Goal: Transaction & Acquisition: Purchase product/service

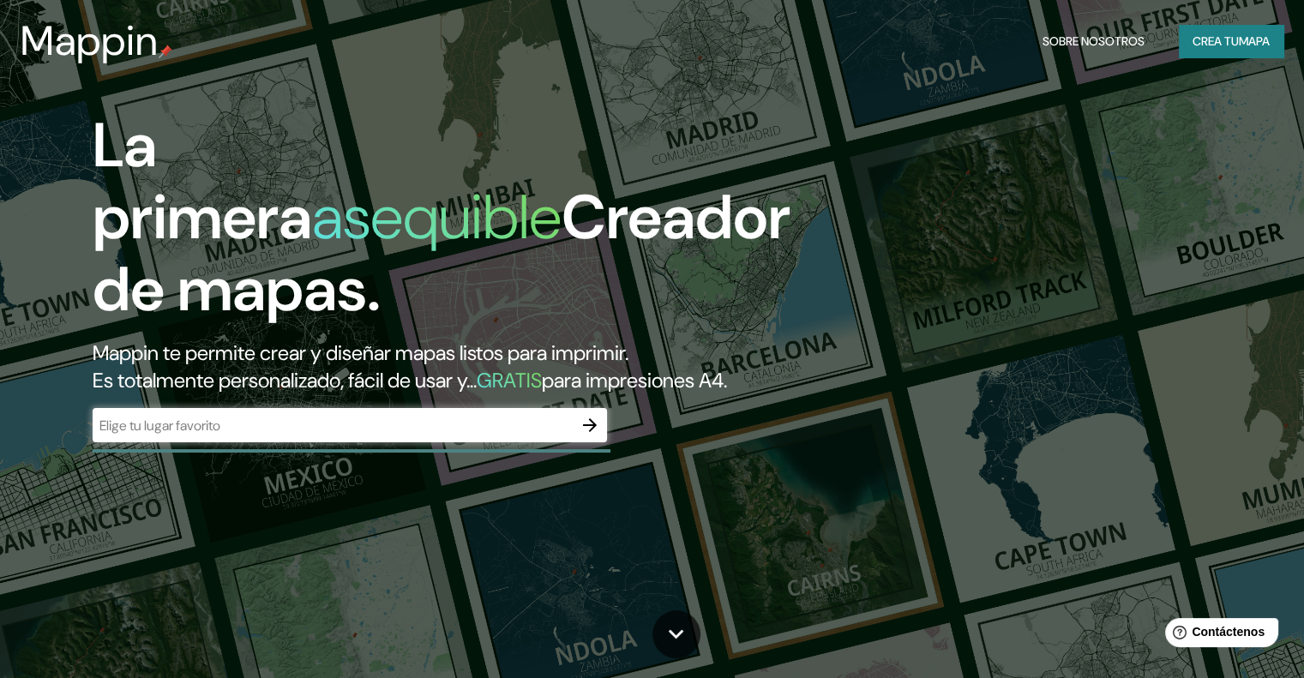
click at [555, 408] on div "​" at bounding box center [350, 425] width 515 height 34
click at [597, 415] on icon "button" at bounding box center [590, 425] width 21 height 21
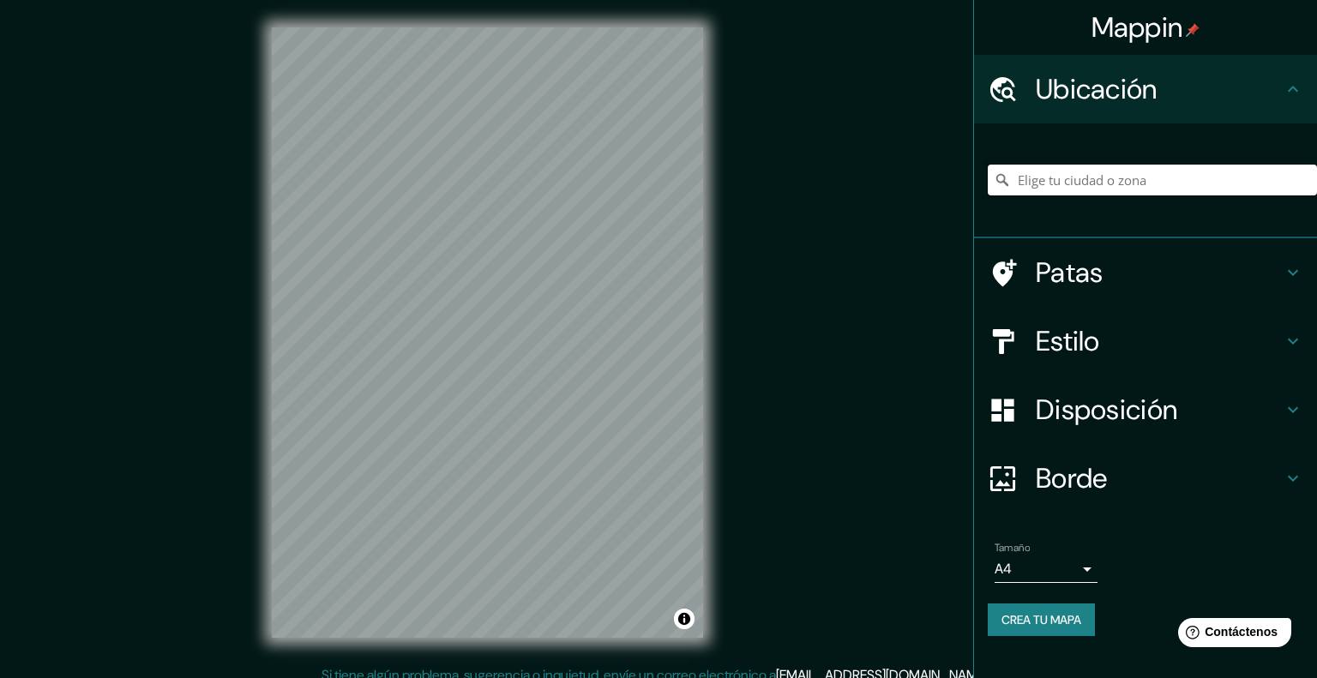
click at [1074, 165] on input "Elige tu ciudad o zona" at bounding box center [1152, 180] width 329 height 31
type input "Puebla, Puebla, México"
click at [1043, 469] on body "Mappin Ubicación Puebla, Puebla, México Puebla Puebla, México Puebla México La …" at bounding box center [658, 339] width 1317 height 678
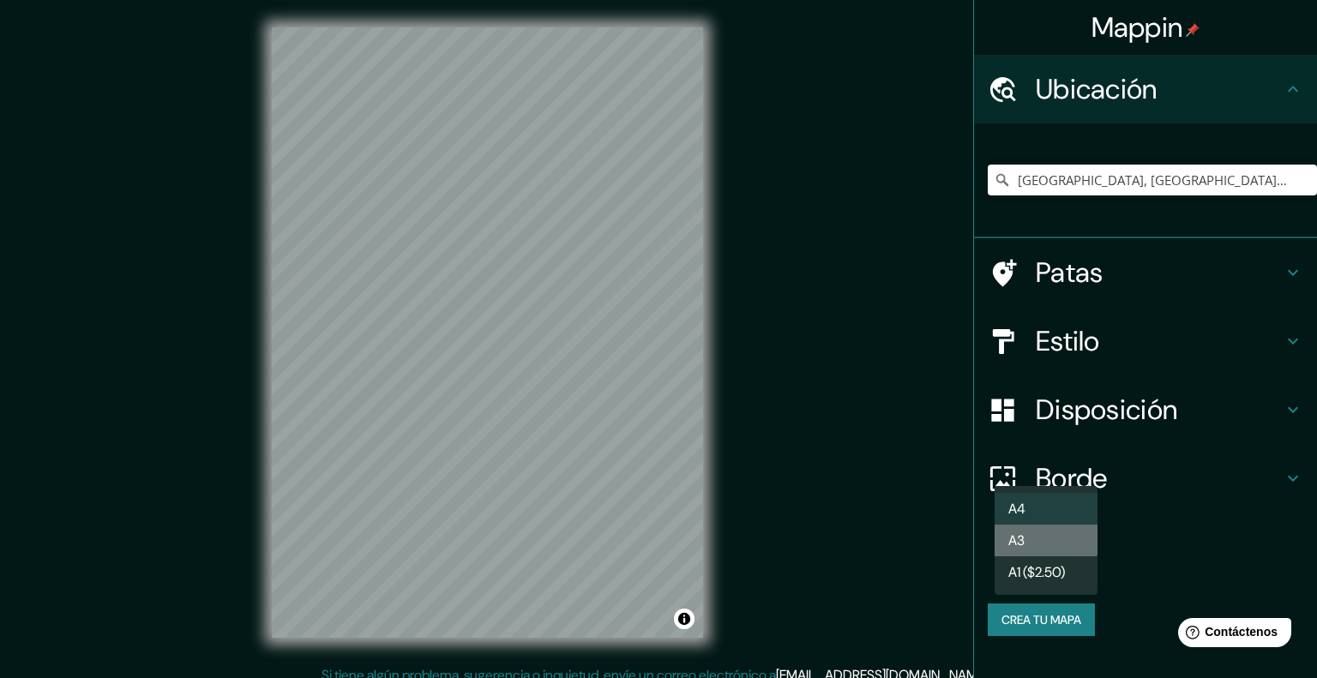
click at [1040, 528] on li "A3" at bounding box center [1046, 541] width 103 height 32
type input "a4"
click at [1087, 307] on div "Estilo" at bounding box center [1145, 341] width 343 height 69
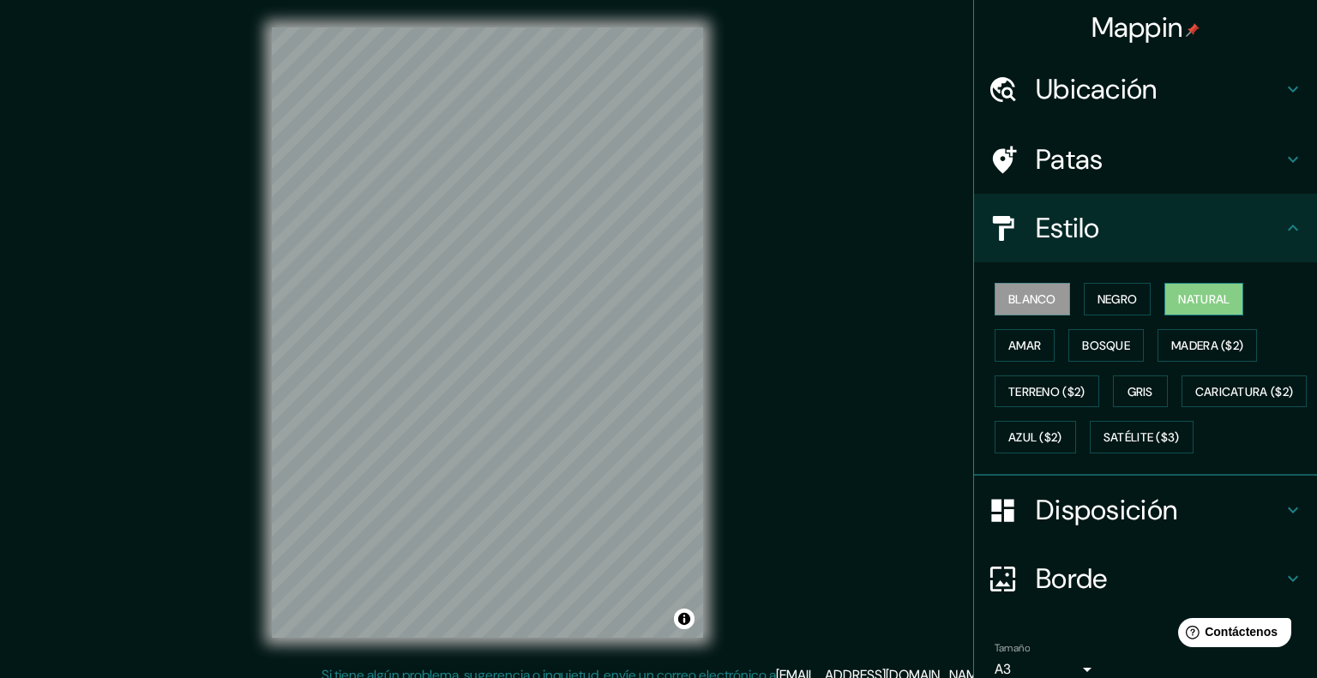
click at [1197, 288] on font "Natural" at bounding box center [1203, 299] width 51 height 22
click at [1031, 292] on font "Blanco" at bounding box center [1032, 299] width 48 height 15
click at [1171, 338] on font "Madera ($2)" at bounding box center [1207, 345] width 72 height 15
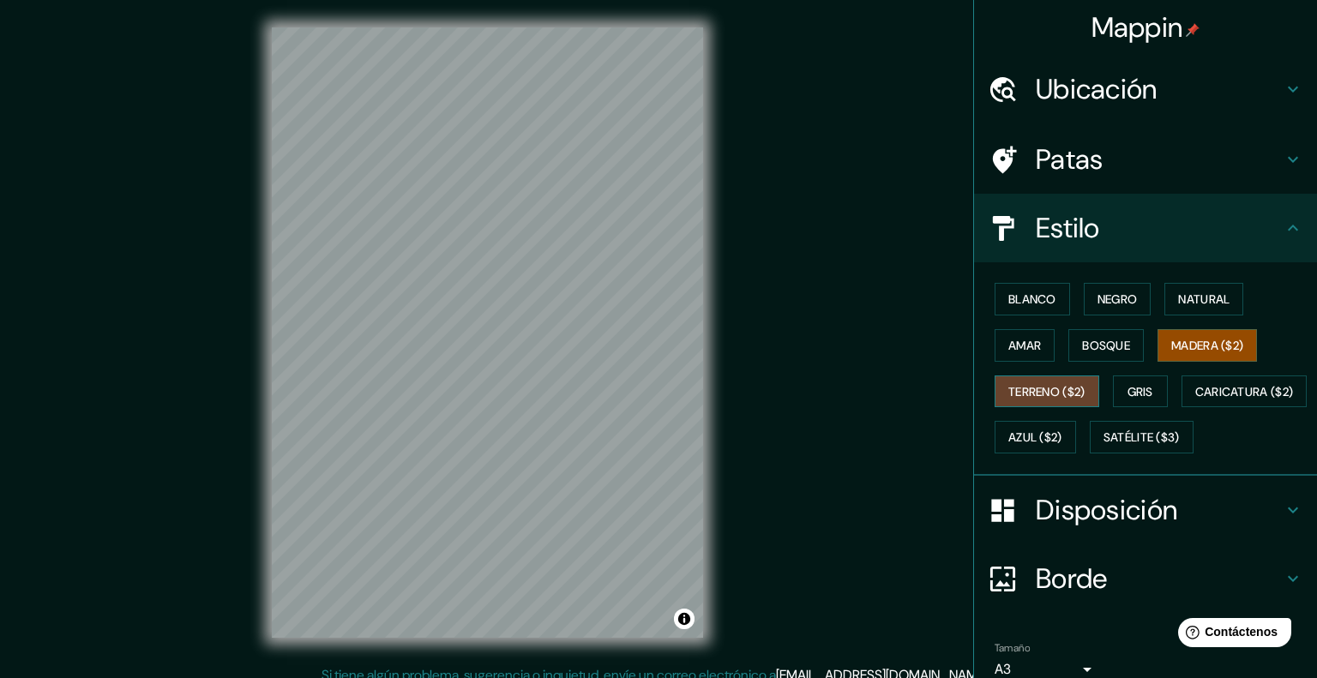
click at [1086, 381] on font "Terreno ($2)" at bounding box center [1046, 392] width 77 height 22
click at [1195, 384] on font "Caricatura ($2)" at bounding box center [1244, 391] width 99 height 15
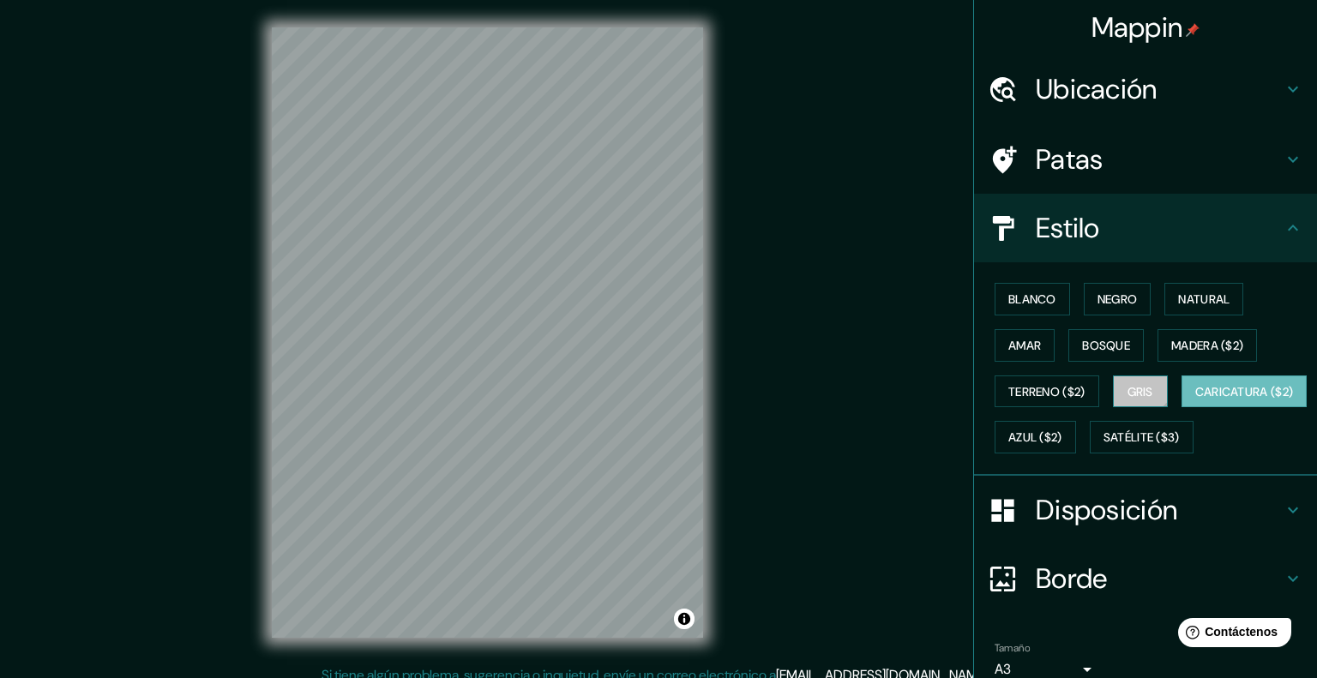
click at [1113, 376] on button "Gris" at bounding box center [1140, 392] width 55 height 33
click at [1076, 421] on button "Azul ($2)" at bounding box center [1035, 437] width 81 height 33
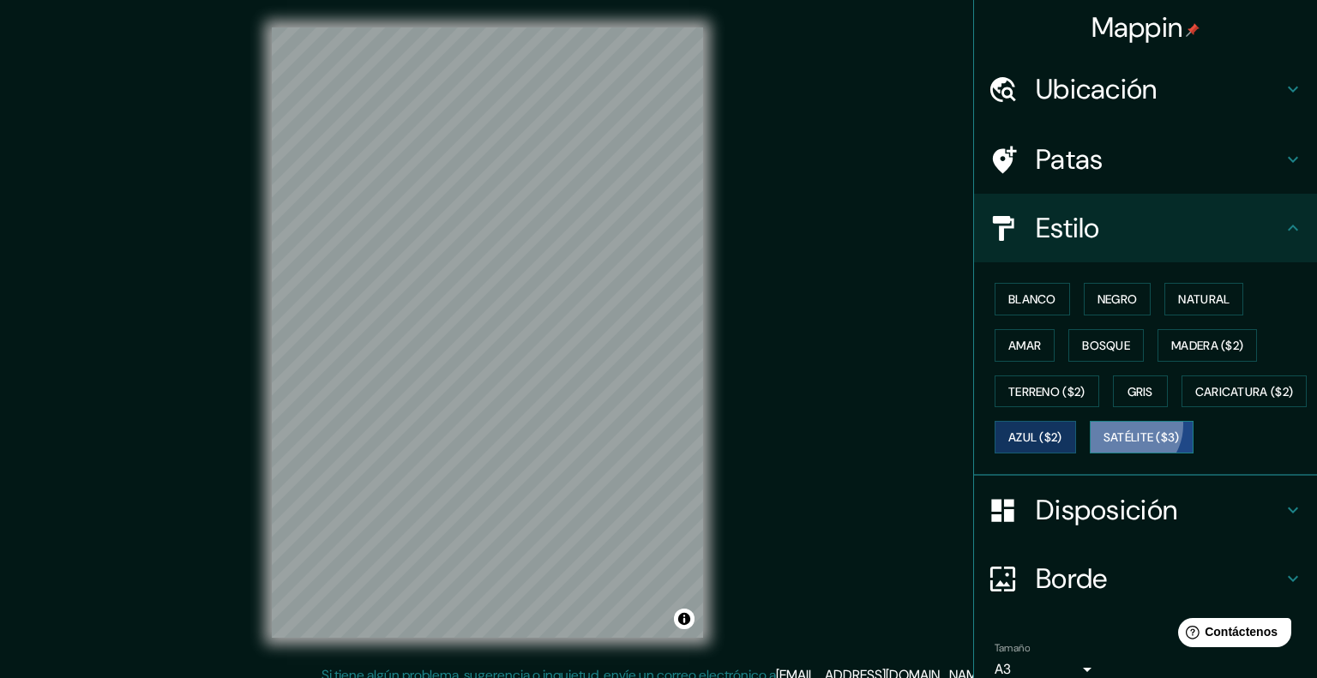
click at [1090, 421] on button "Satélite ($3)" at bounding box center [1142, 437] width 104 height 33
click at [1113, 376] on button "Gris" at bounding box center [1140, 392] width 55 height 33
click at [1166, 214] on div "Estilo" at bounding box center [1145, 228] width 343 height 69
click at [1293, 197] on div "Estilo" at bounding box center [1145, 228] width 343 height 69
click at [1287, 218] on icon at bounding box center [1293, 228] width 21 height 21
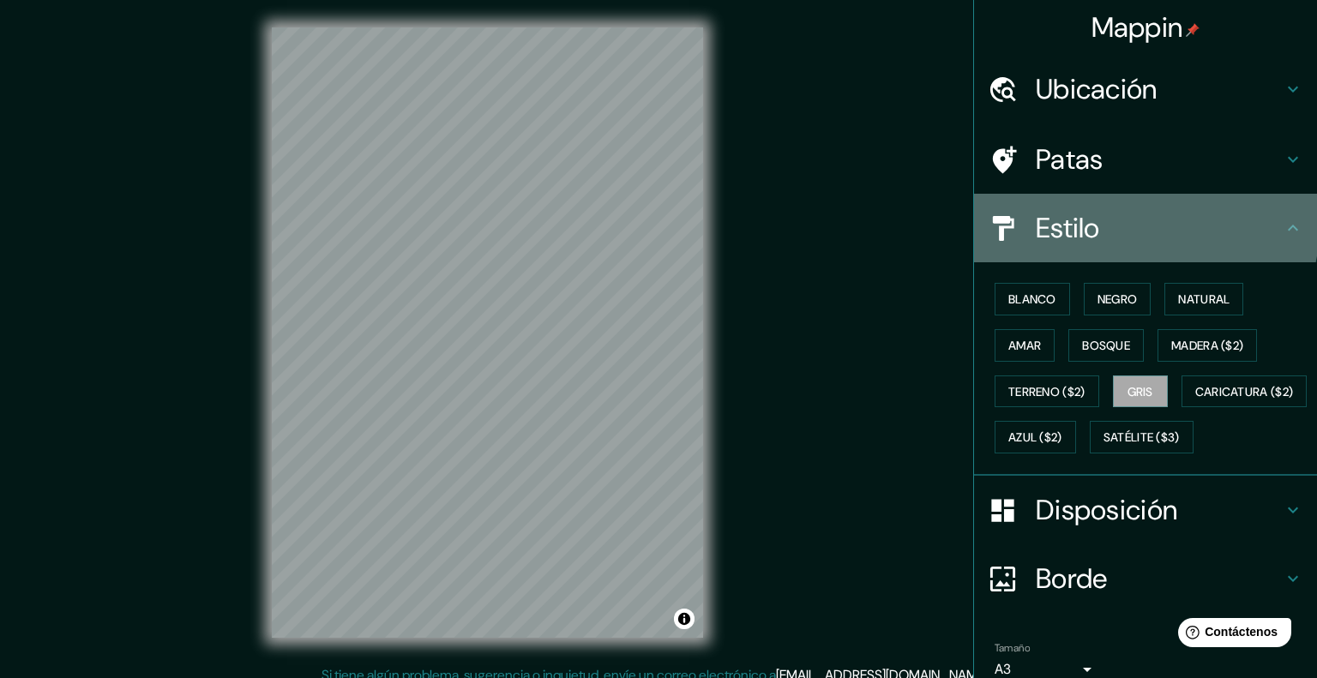
click at [1060, 210] on font "Estilo" at bounding box center [1068, 228] width 64 height 36
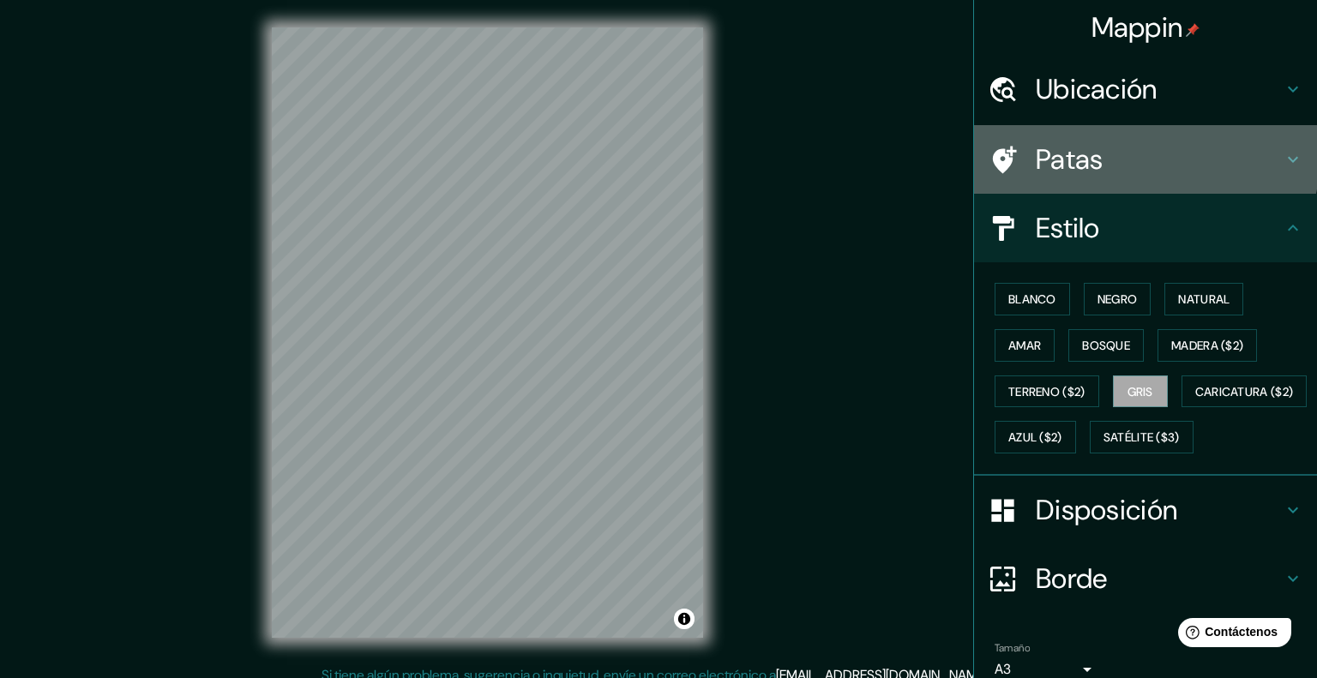
click at [1095, 142] on h4 "Patas" at bounding box center [1159, 159] width 247 height 34
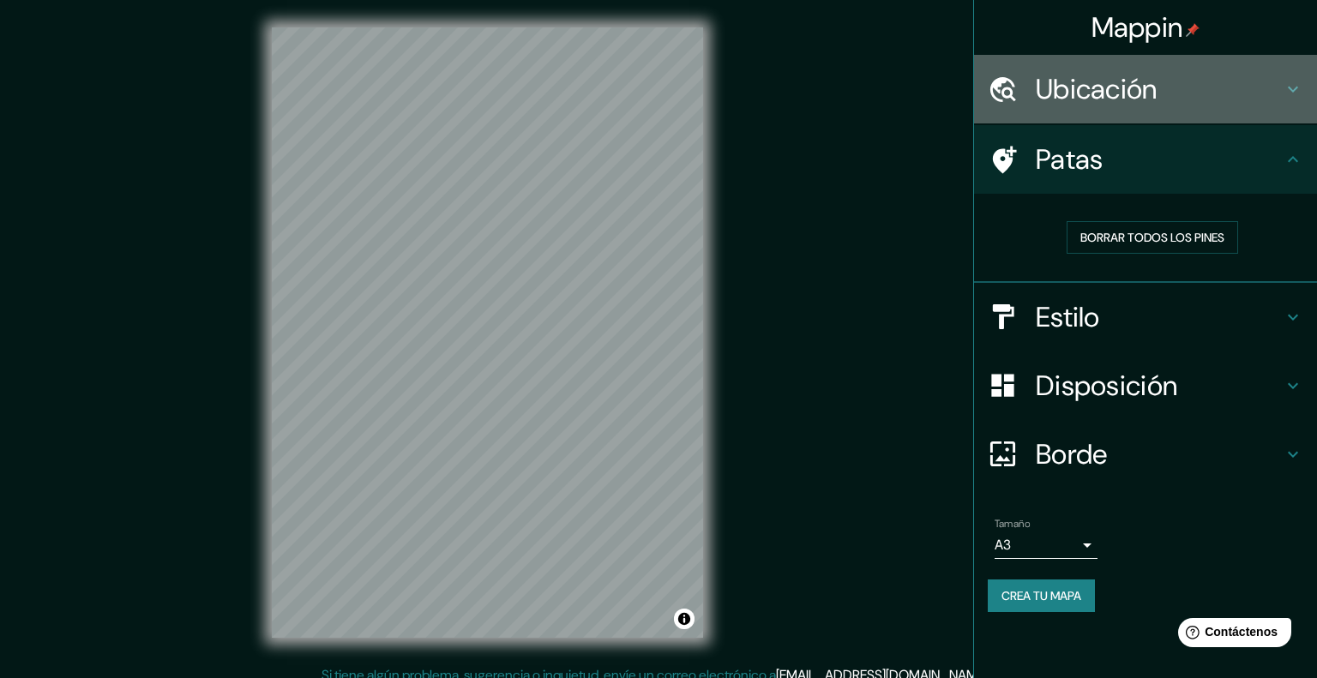
click at [1139, 88] on h4 "Ubicación" at bounding box center [1159, 89] width 247 height 34
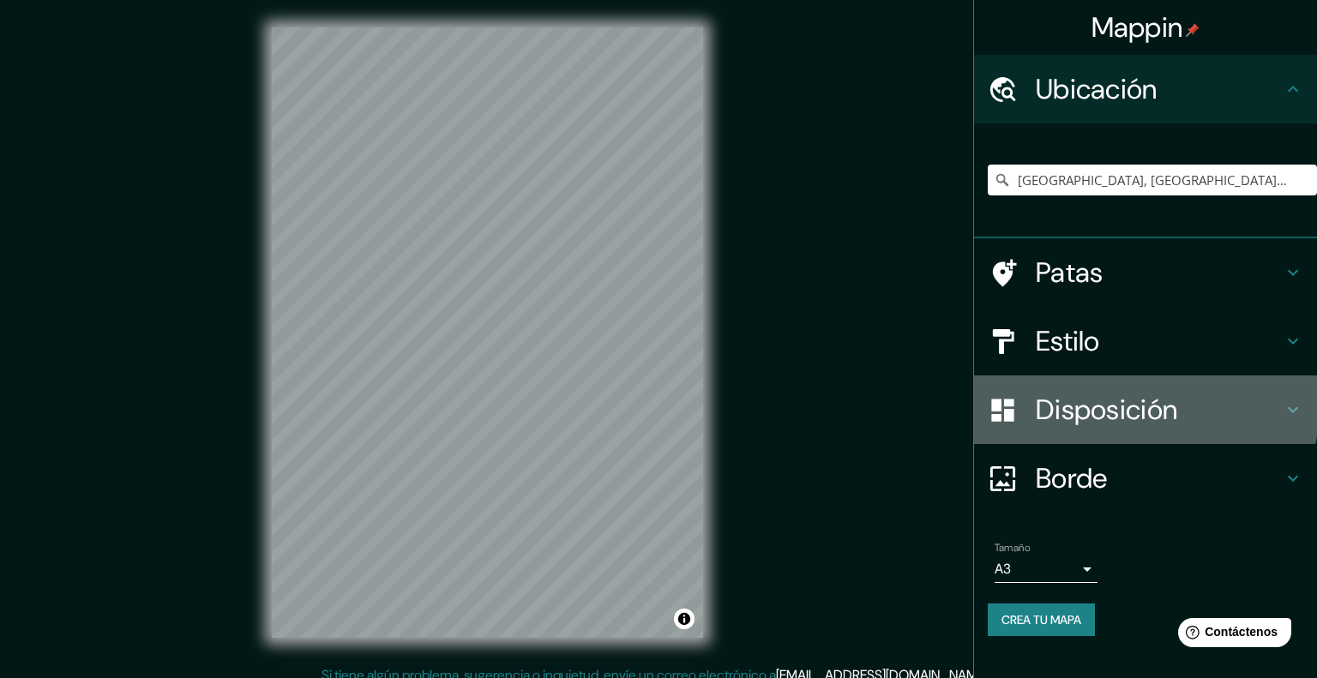
click at [1113, 392] on font "Disposición" at bounding box center [1106, 410] width 141 height 36
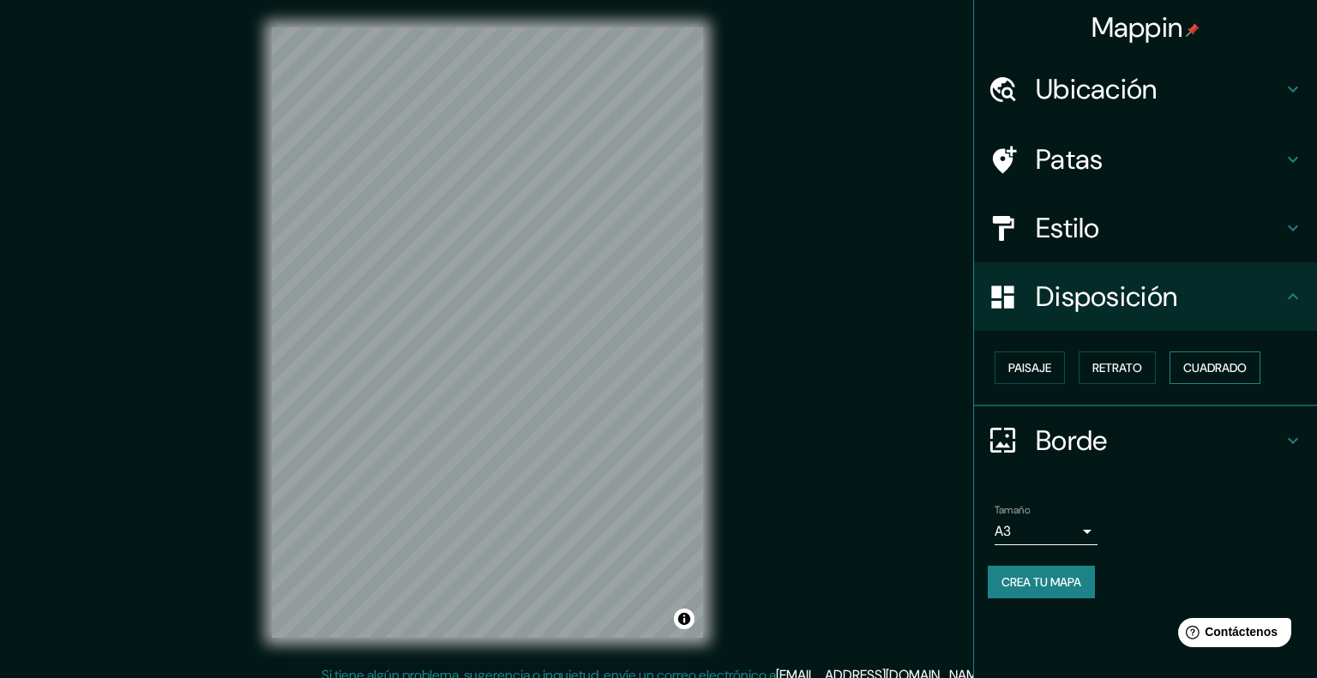
click at [1170, 352] on button "Cuadrado" at bounding box center [1215, 368] width 91 height 33
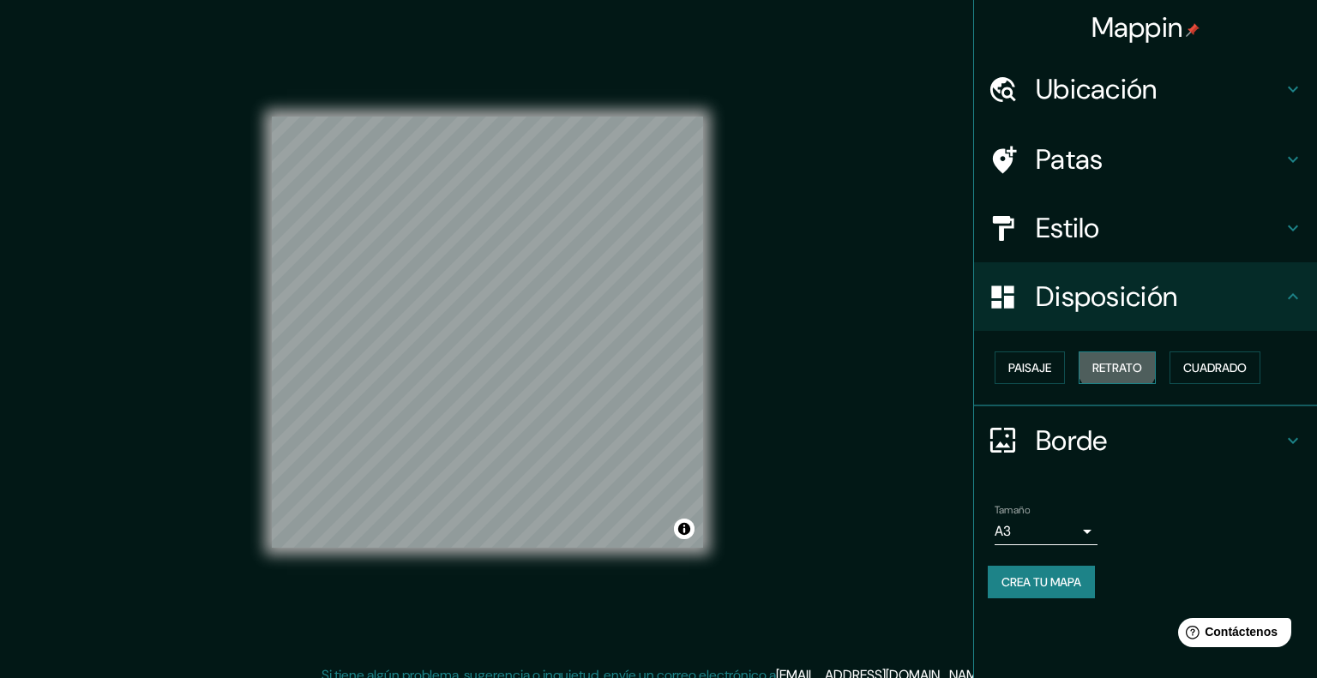
click at [1108, 360] on font "Retrato" at bounding box center [1117, 367] width 50 height 15
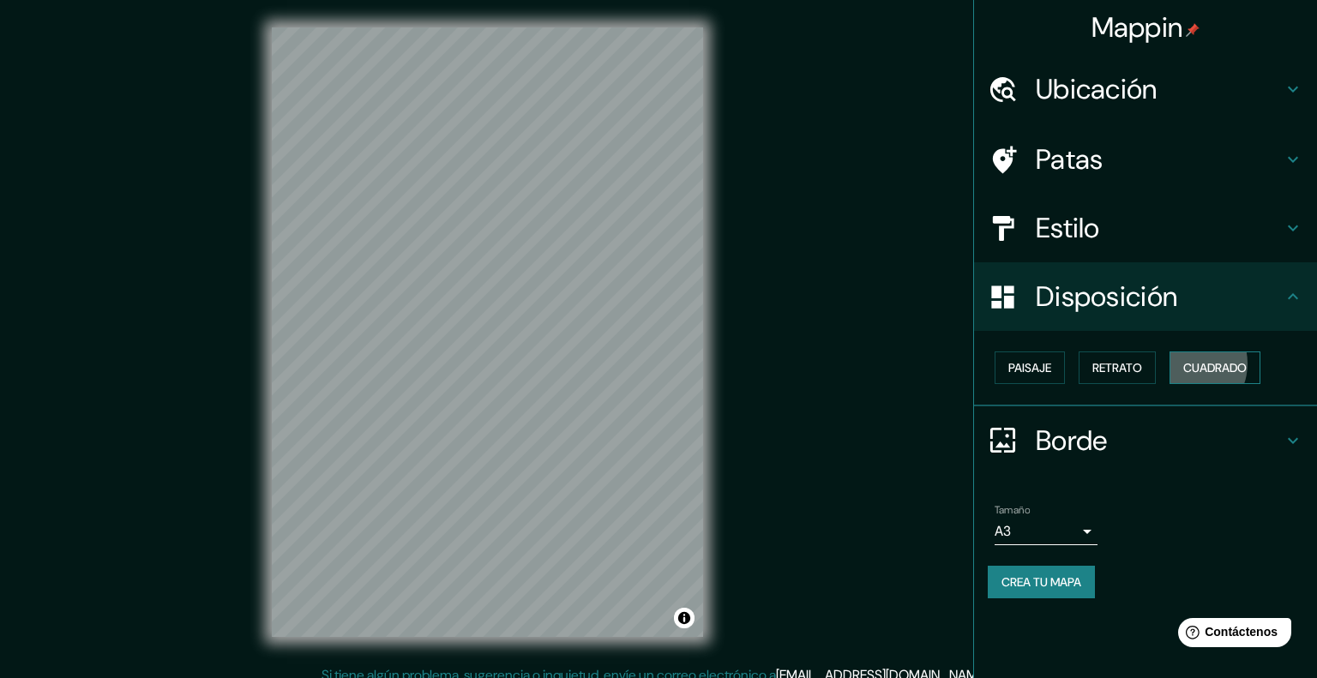
click at [1183, 360] on font "Cuadrado" at bounding box center [1214, 367] width 63 height 15
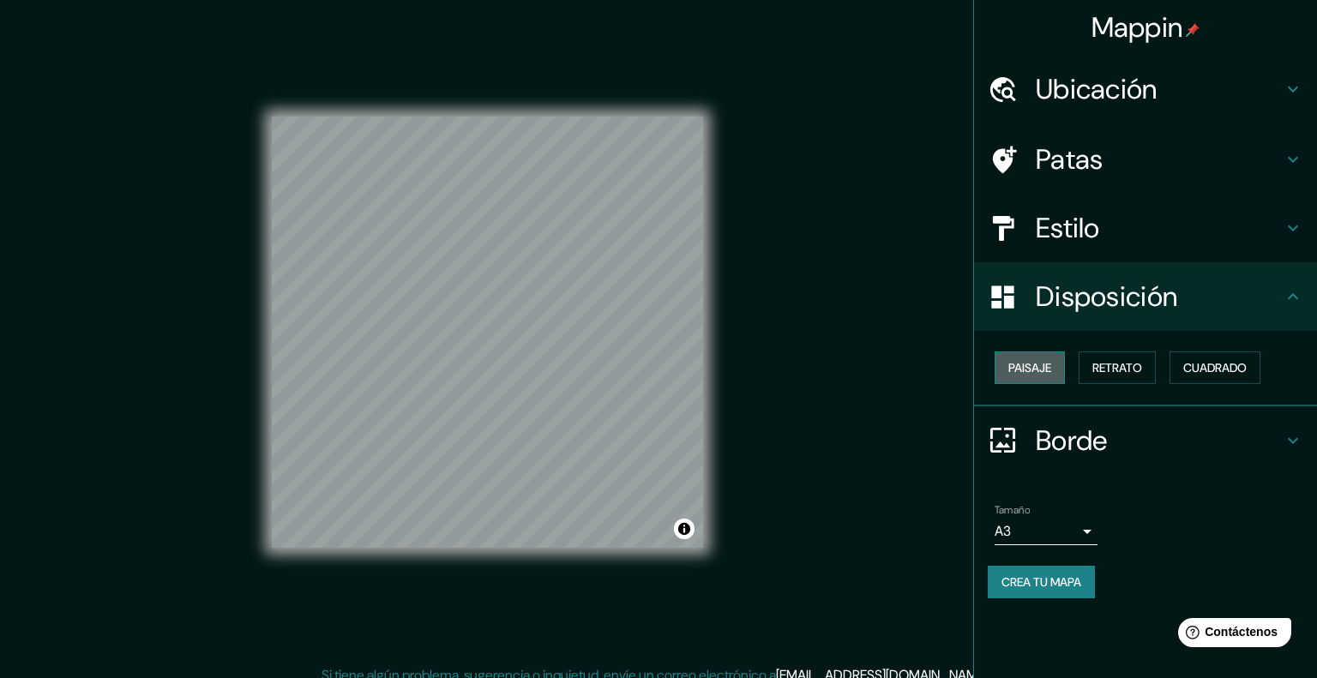
click at [1039, 360] on font "Paisaje" at bounding box center [1029, 367] width 43 height 15
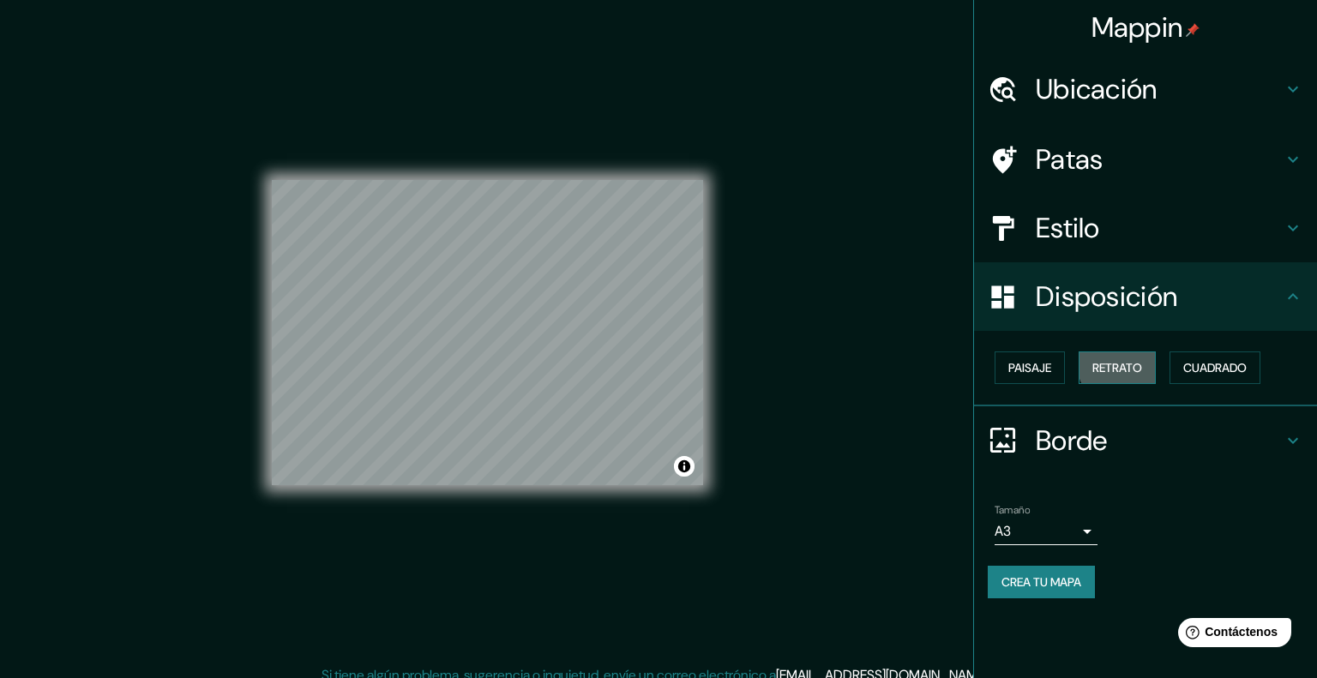
click at [1114, 360] on font "Retrato" at bounding box center [1117, 367] width 50 height 15
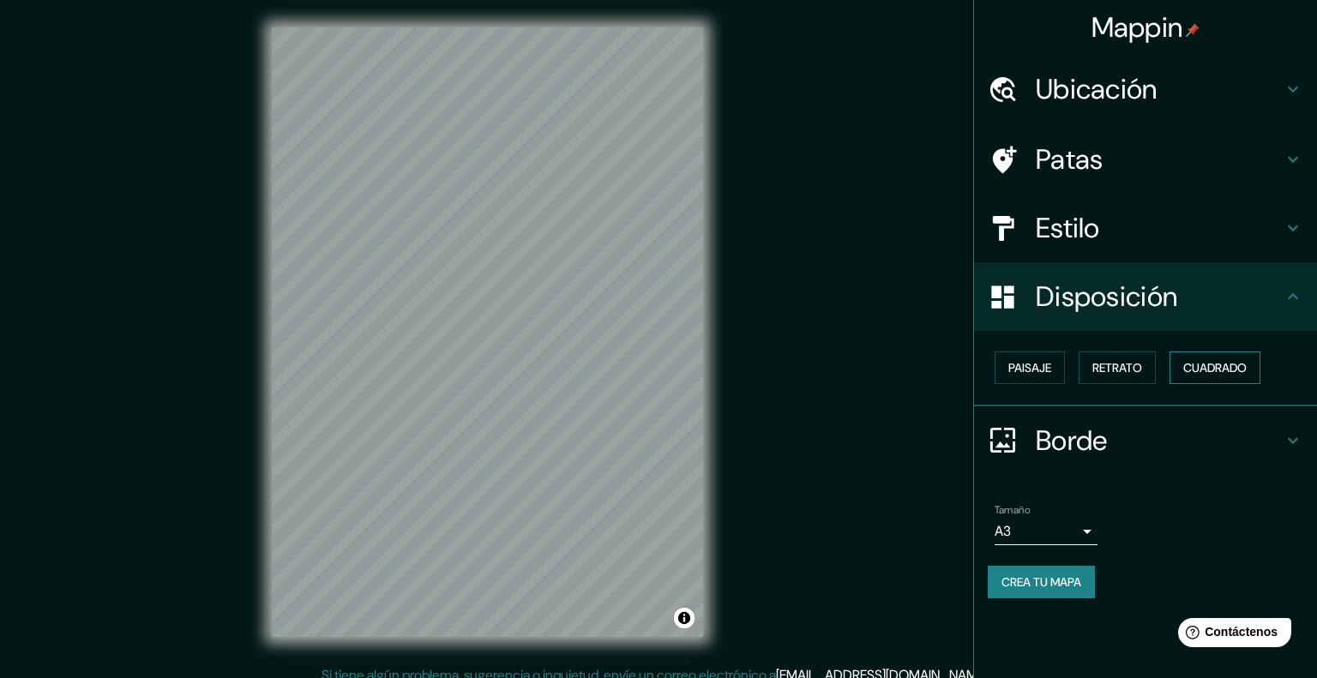
click at [1183, 360] on font "Cuadrado" at bounding box center [1214, 367] width 63 height 15
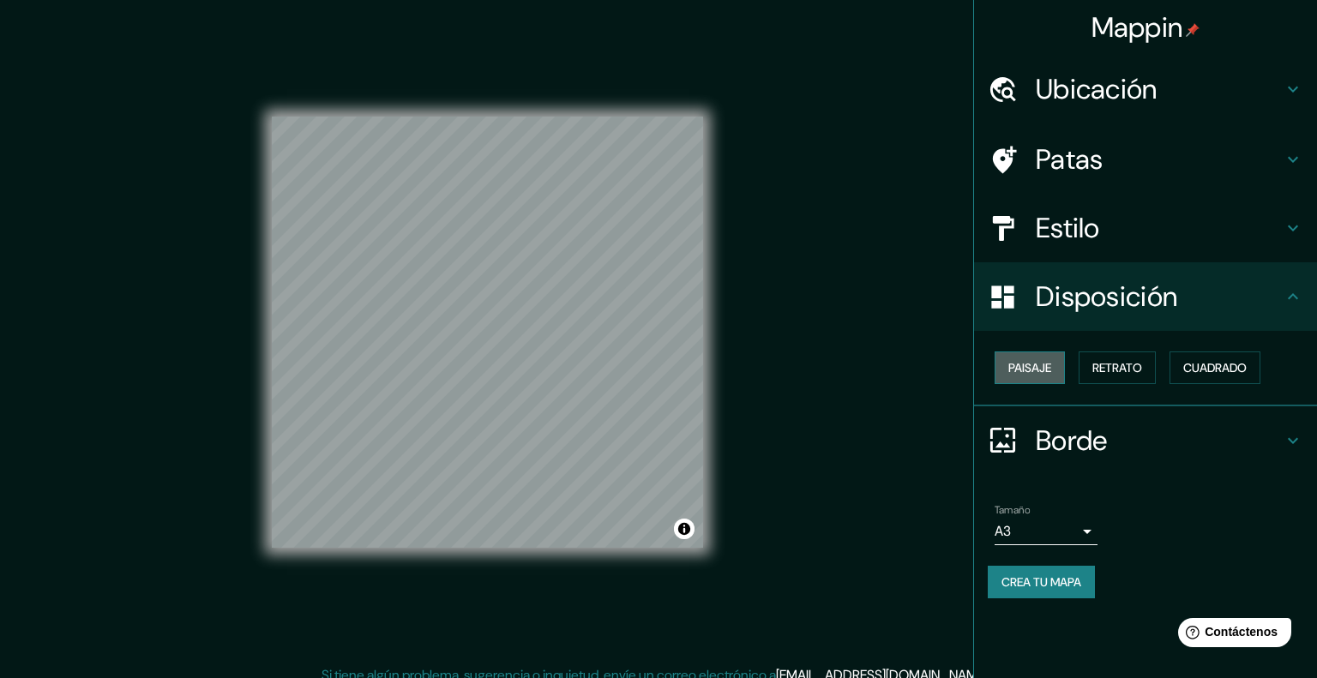
click at [1050, 352] on button "Paisaje" at bounding box center [1030, 368] width 70 height 33
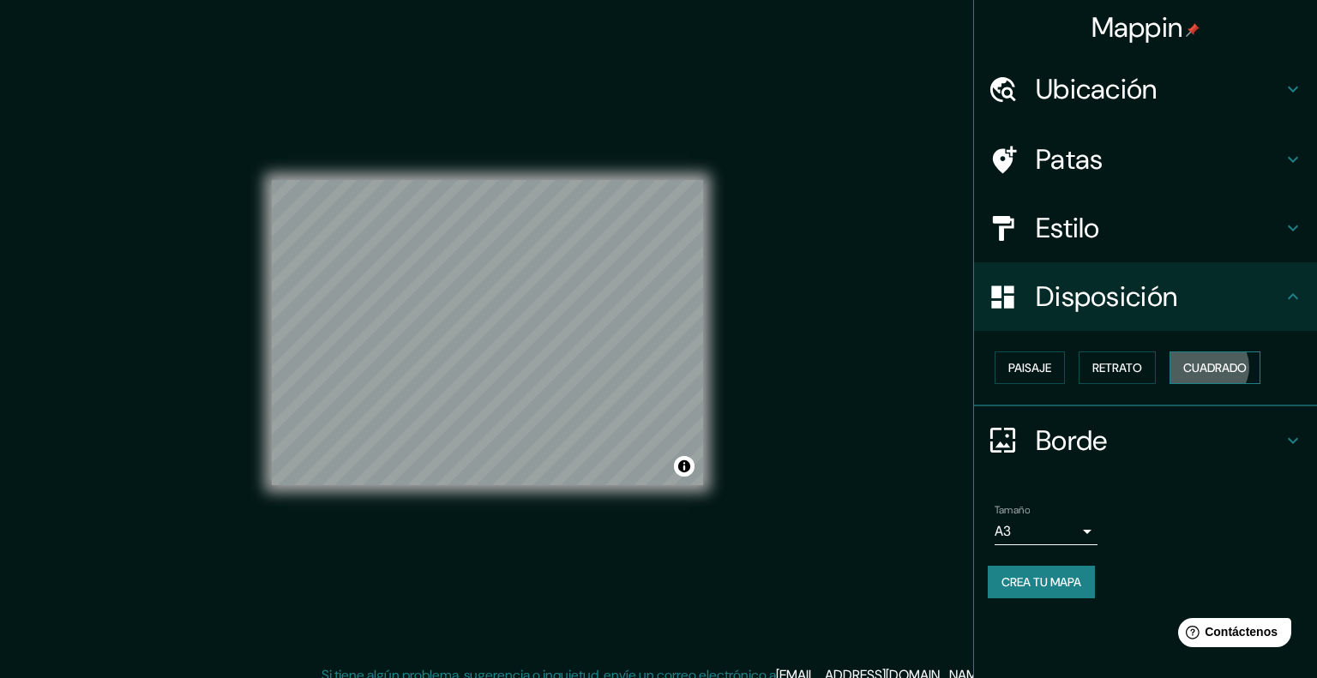
click at [1188, 360] on font "Cuadrado" at bounding box center [1214, 367] width 63 height 15
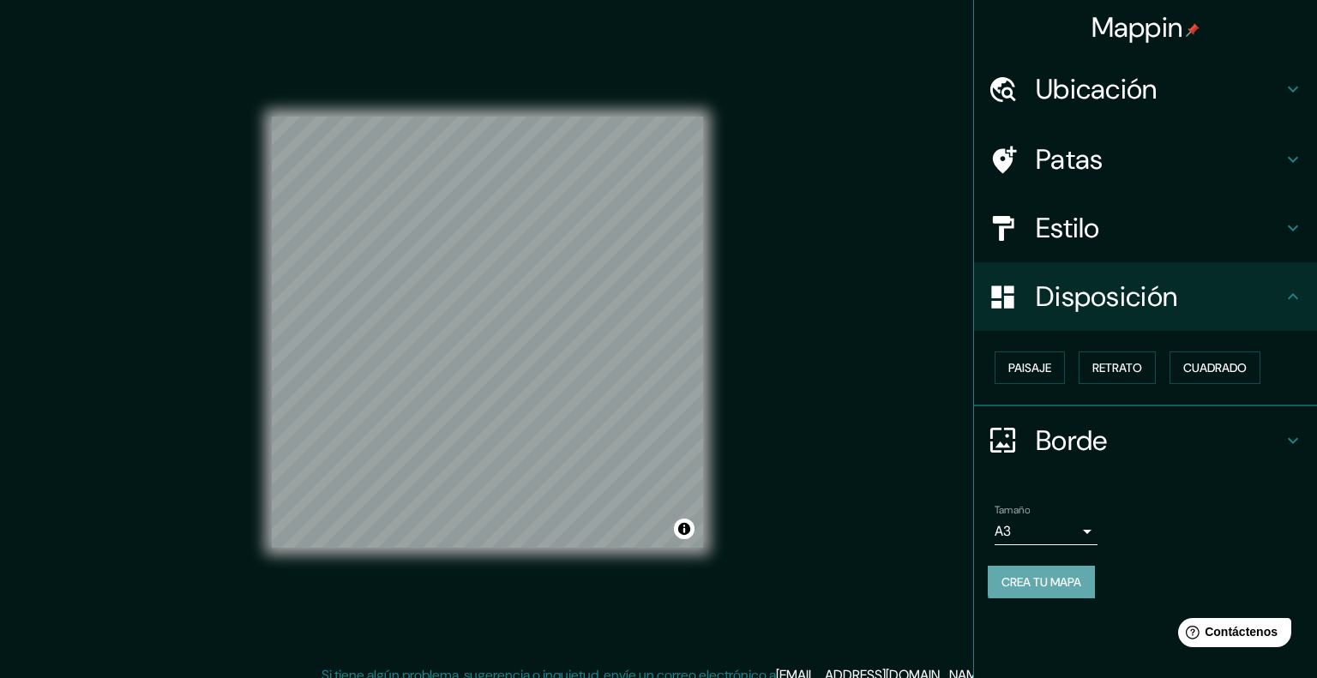
click at [1043, 575] on font "Crea tu mapa" at bounding box center [1042, 582] width 80 height 15
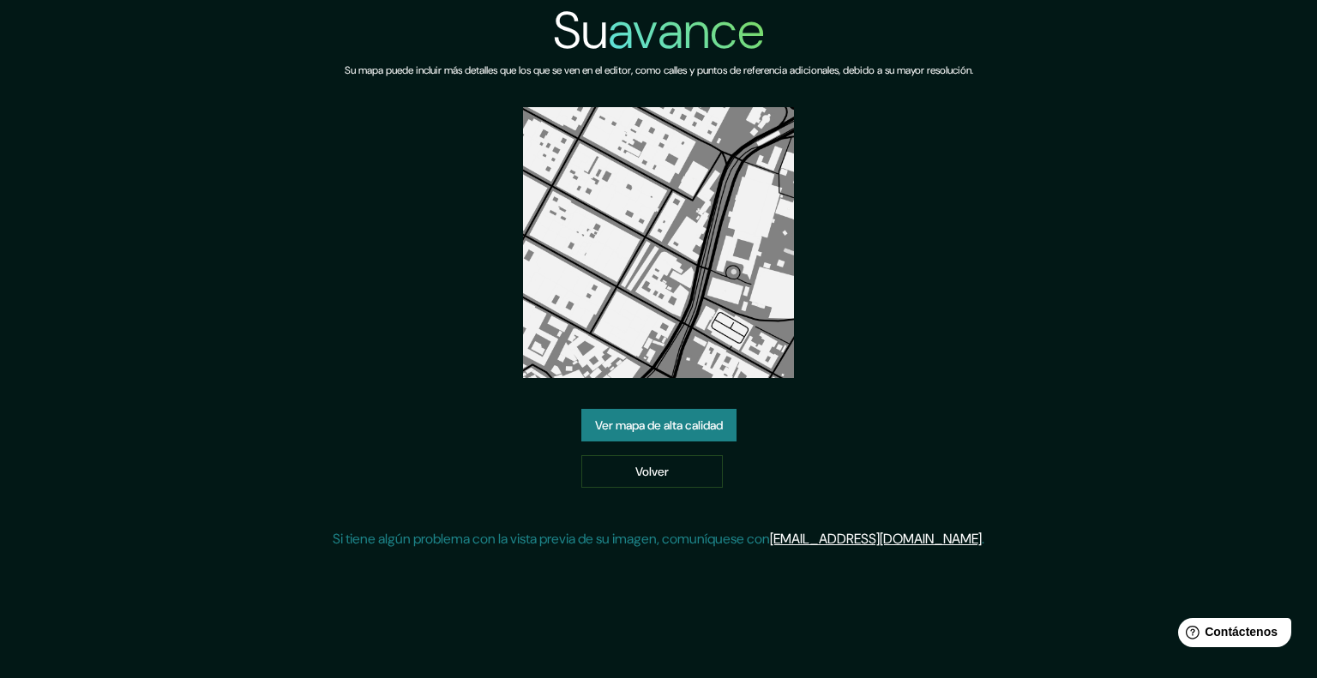
click at [681, 418] on font "Ver mapa de alta calidad" at bounding box center [659, 425] width 128 height 15
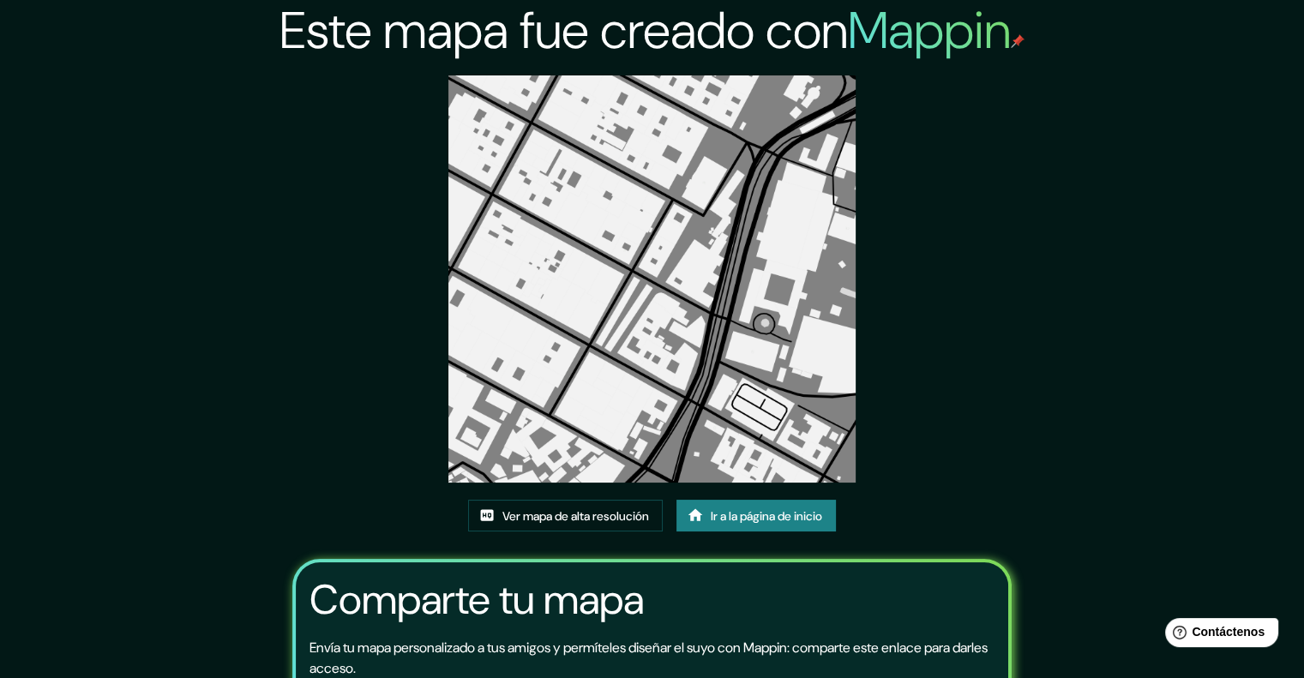
click at [667, 349] on img at bounding box center [651, 278] width 407 height 407
click at [696, 216] on img at bounding box center [651, 278] width 407 height 407
click at [697, 216] on img at bounding box center [651, 278] width 407 height 407
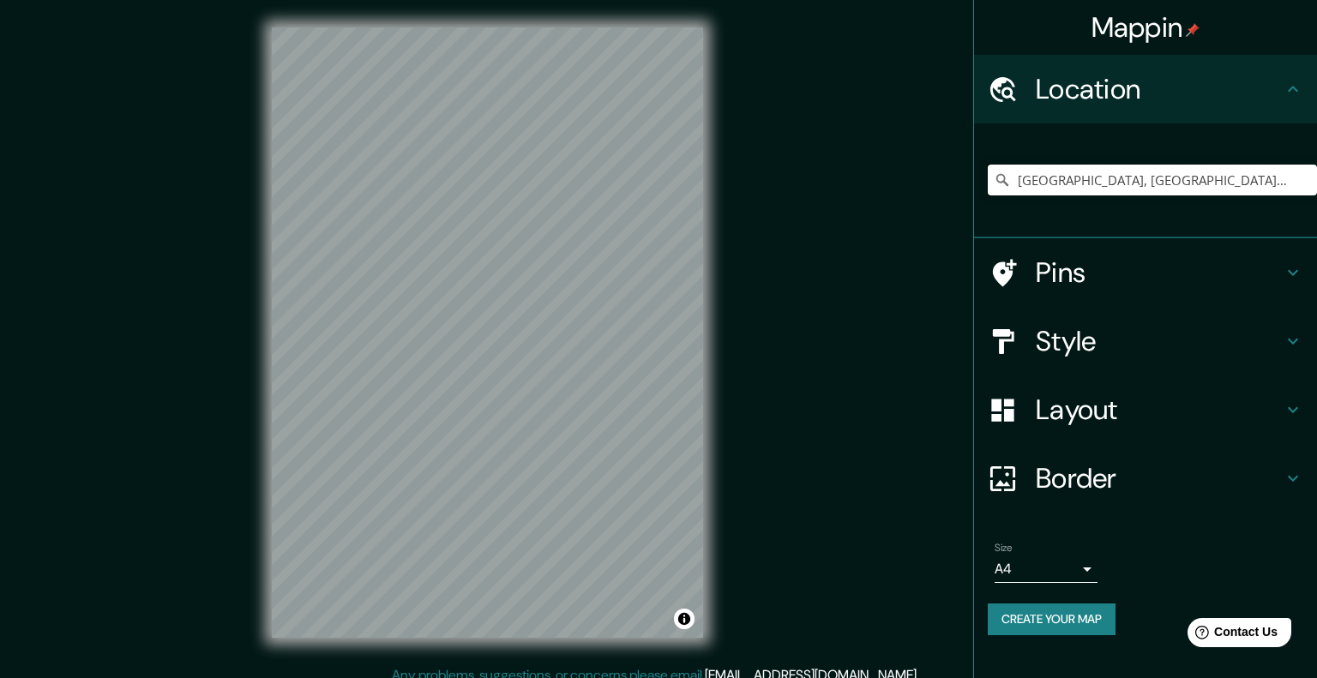
click at [1215, 165] on input "Puebla, Puebla, México" at bounding box center [1152, 180] width 329 height 31
click at [1149, 171] on input "Puebla, Puebla, México" at bounding box center [1152, 180] width 329 height 31
click at [1233, 98] on div "Location" at bounding box center [1145, 89] width 343 height 69
click at [1134, 256] on h4 "Pins" at bounding box center [1159, 273] width 247 height 34
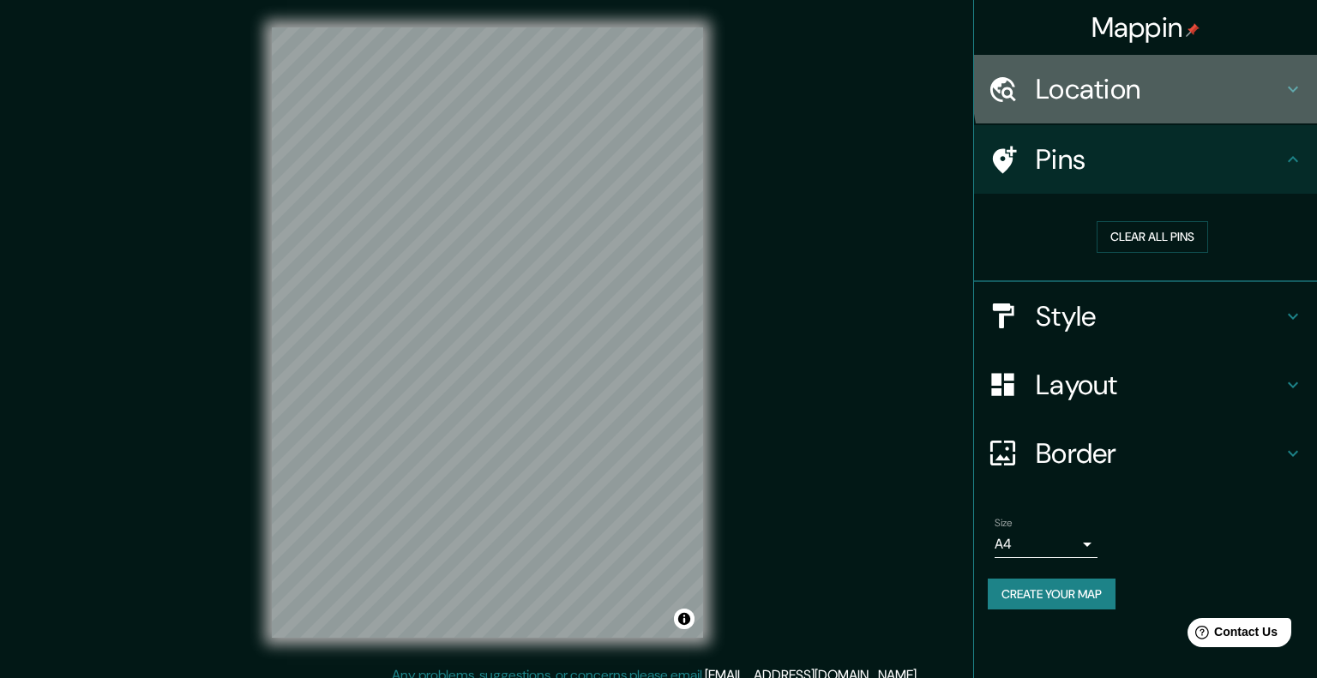
click at [1188, 81] on h4 "Location" at bounding box center [1159, 89] width 247 height 34
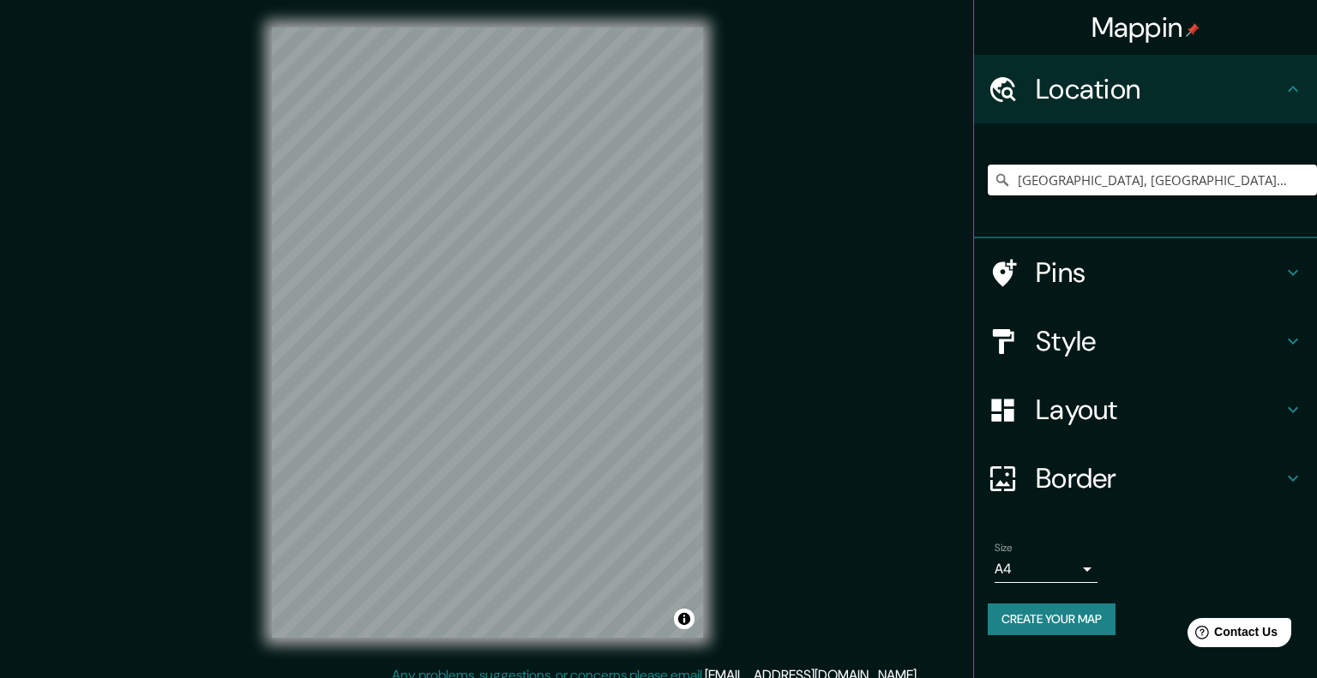
click at [1182, 165] on input "Puebla, Puebla, México" at bounding box center [1152, 180] width 329 height 31
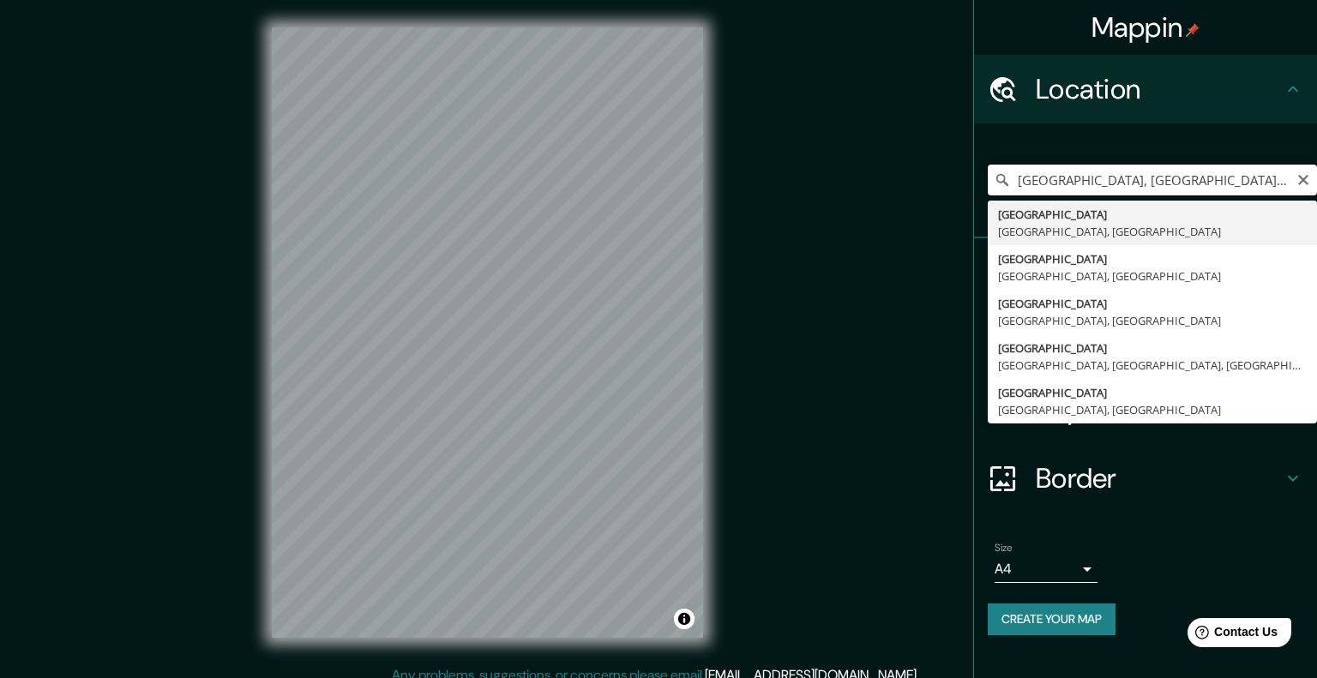
type input "Boulevard Puebla, 72310 Puebla, Puebla, México"
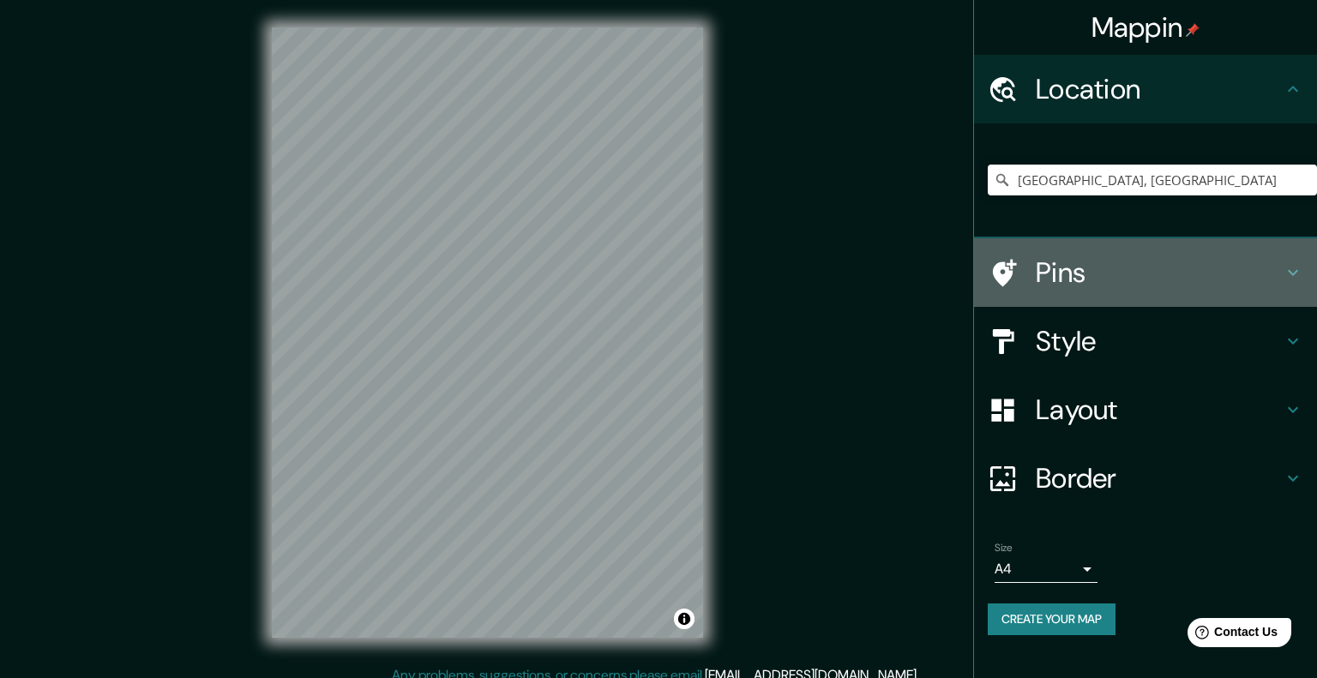
click at [1139, 250] on div "Pins" at bounding box center [1145, 272] width 343 height 69
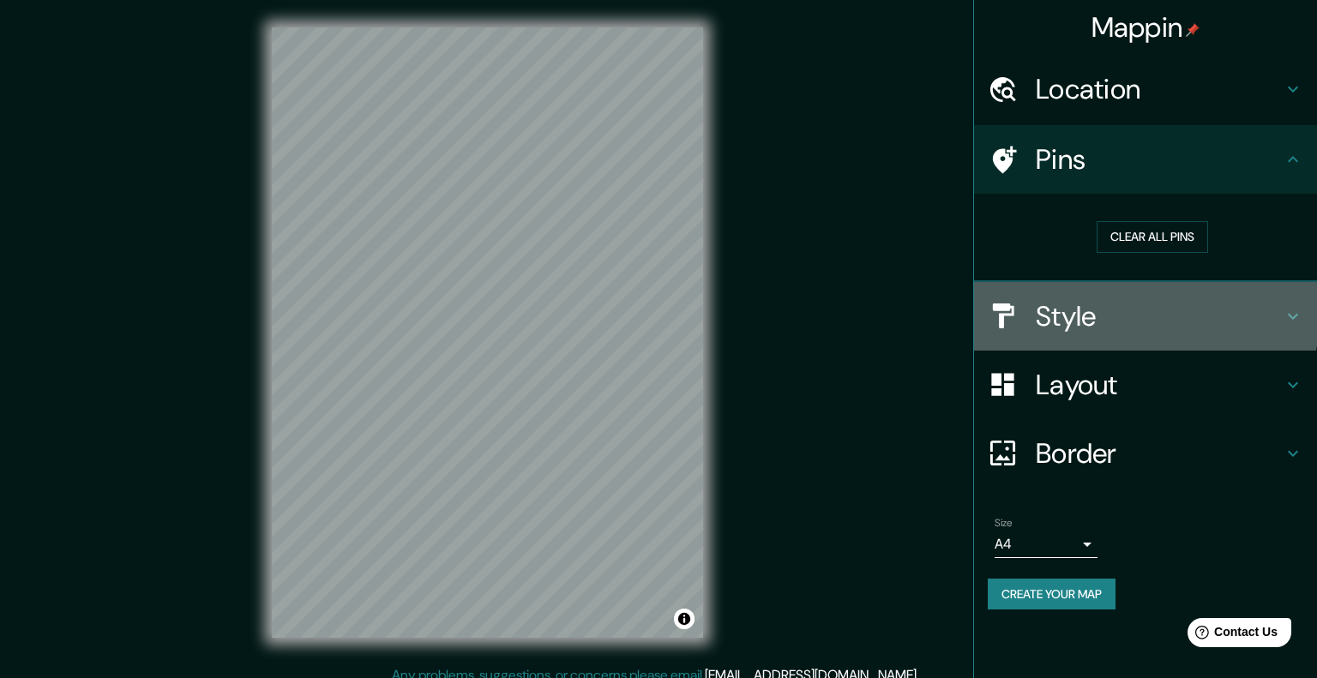
click at [1139, 299] on h4 "Style" at bounding box center [1159, 316] width 247 height 34
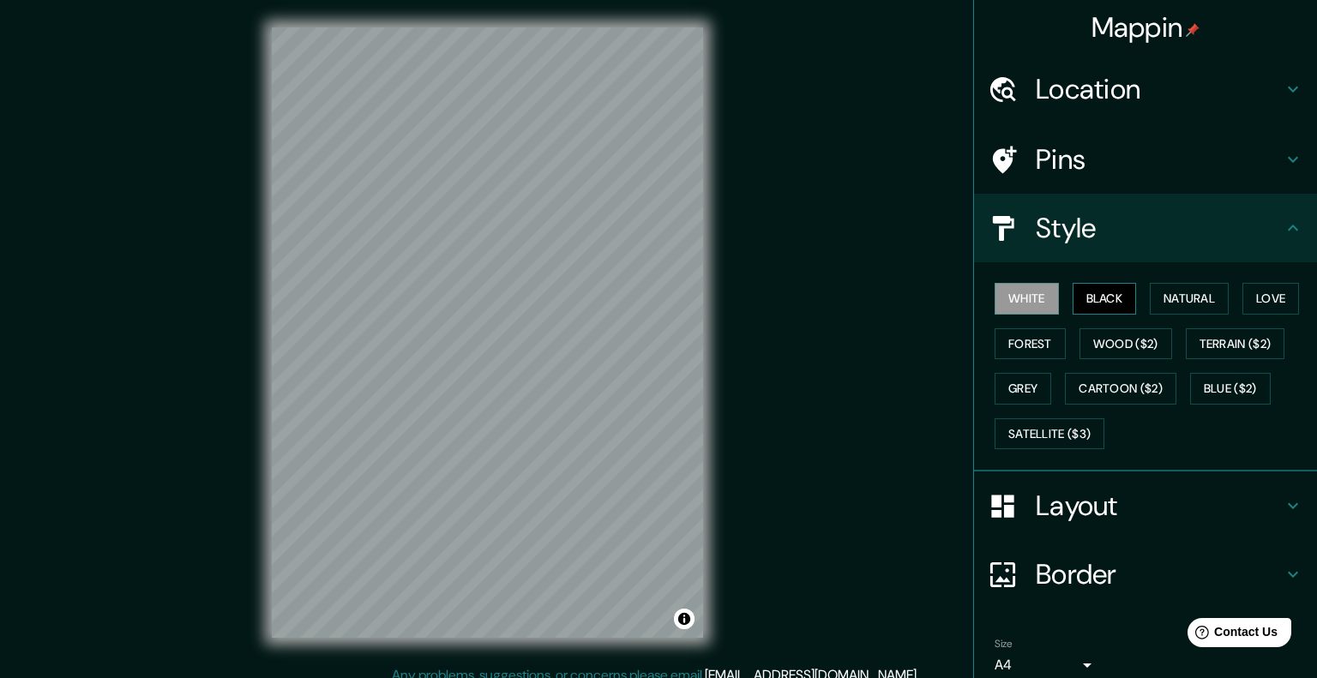
click at [1092, 283] on button "Black" at bounding box center [1105, 299] width 64 height 32
click at [1150, 283] on button "Natural" at bounding box center [1189, 299] width 79 height 32
click at [1243, 283] on button "Love" at bounding box center [1271, 299] width 57 height 32
click at [1012, 328] on button "Forest" at bounding box center [1030, 344] width 71 height 32
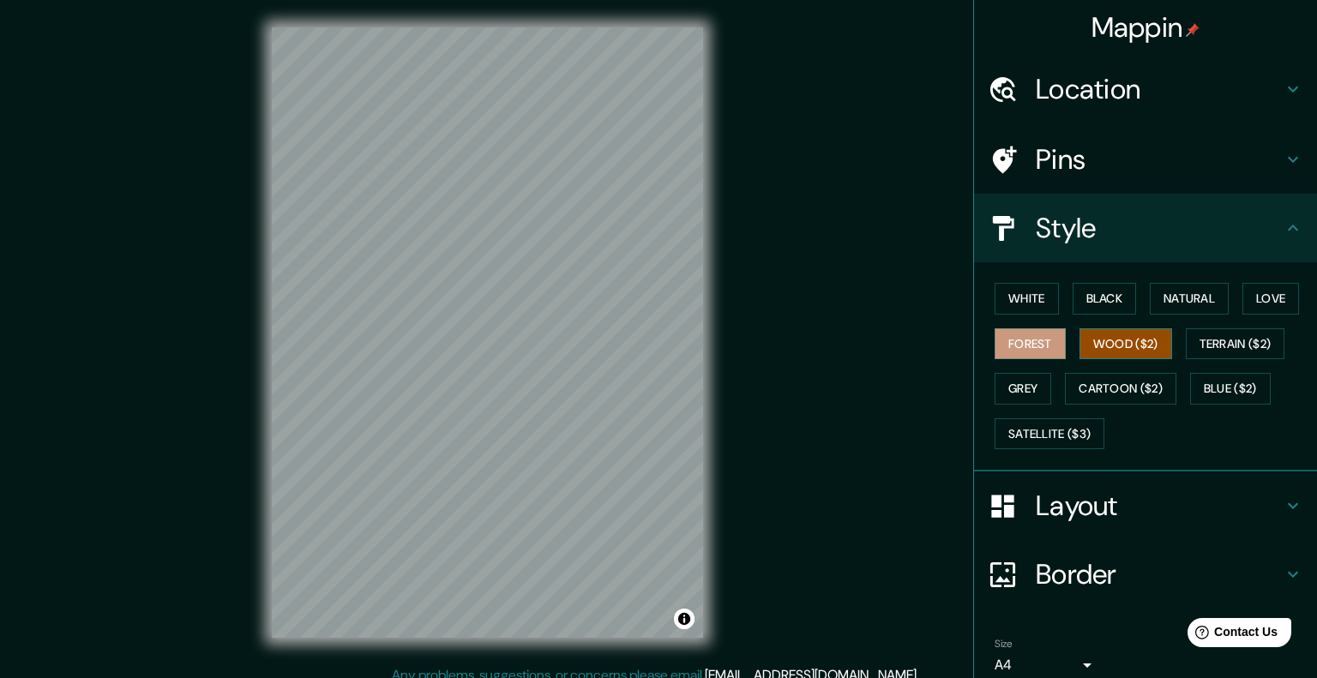
click at [1094, 328] on button "Wood ($2)" at bounding box center [1126, 344] width 93 height 32
click at [1020, 328] on button "Forest" at bounding box center [1030, 344] width 71 height 32
click at [1243, 283] on button "Love" at bounding box center [1271, 299] width 57 height 32
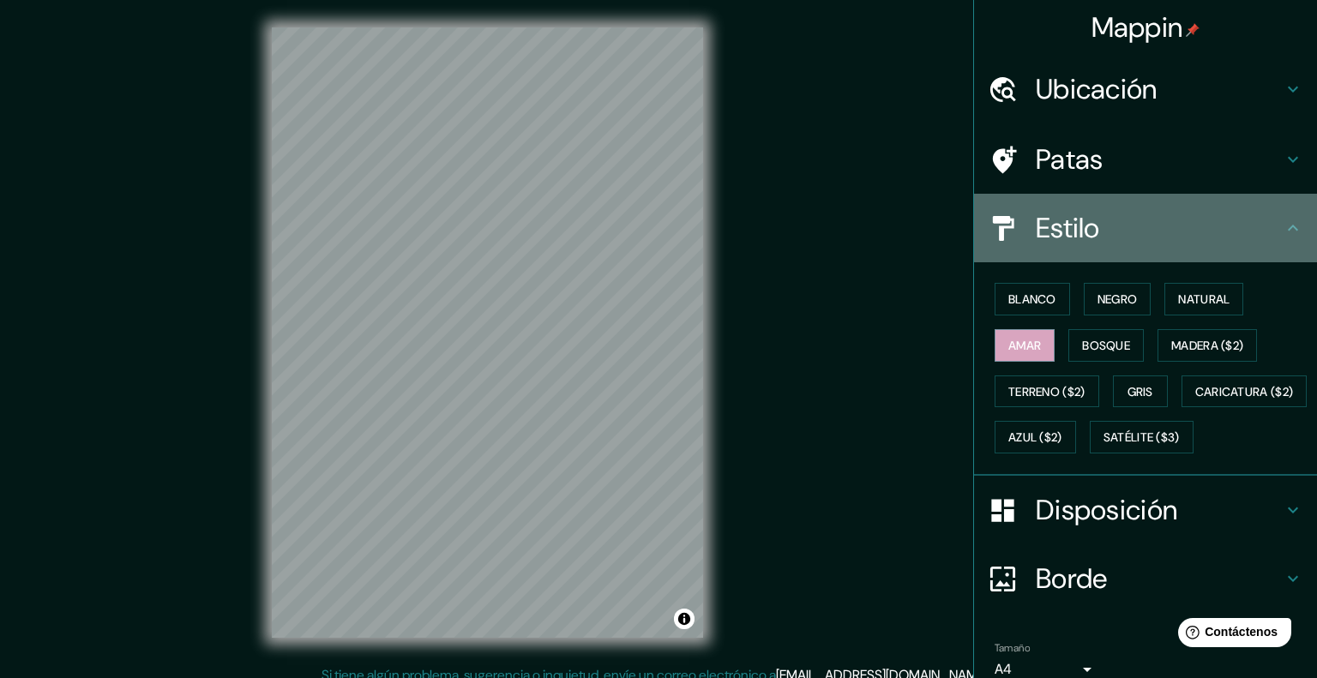
click at [1224, 211] on h4 "Estilo" at bounding box center [1159, 228] width 247 height 34
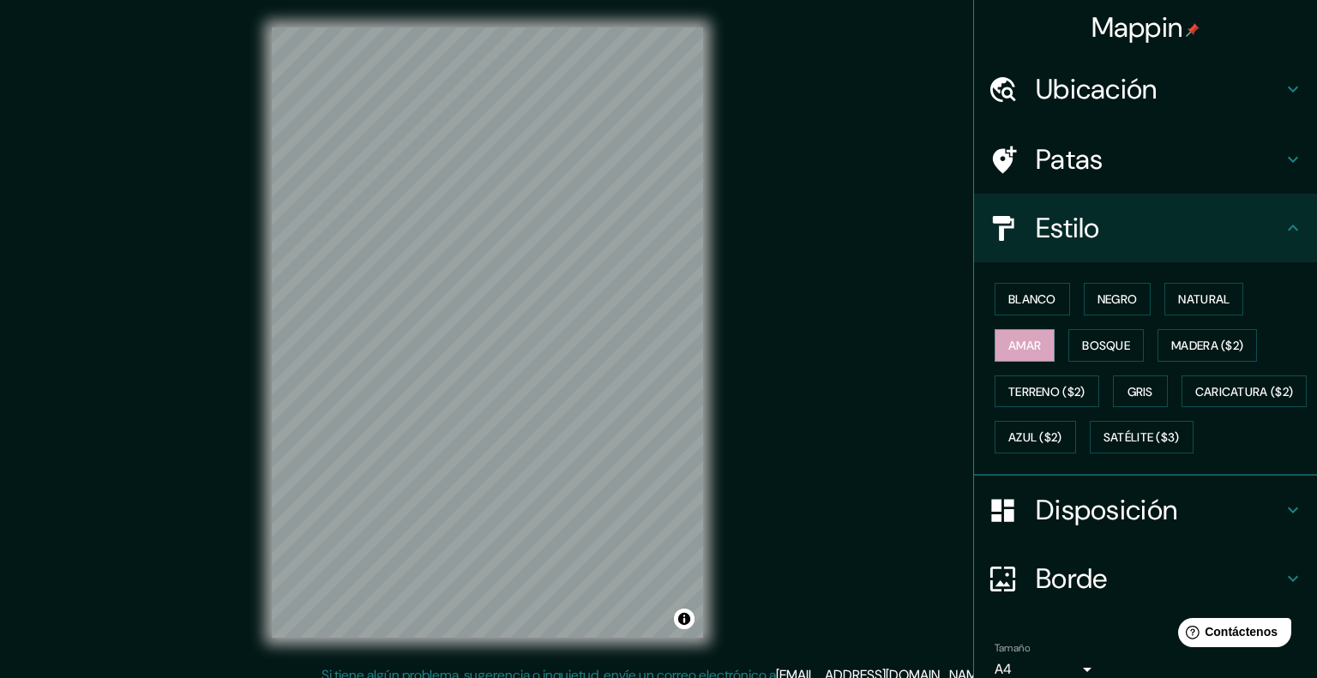
click at [1092, 492] on font "Disposición" at bounding box center [1106, 510] width 141 height 36
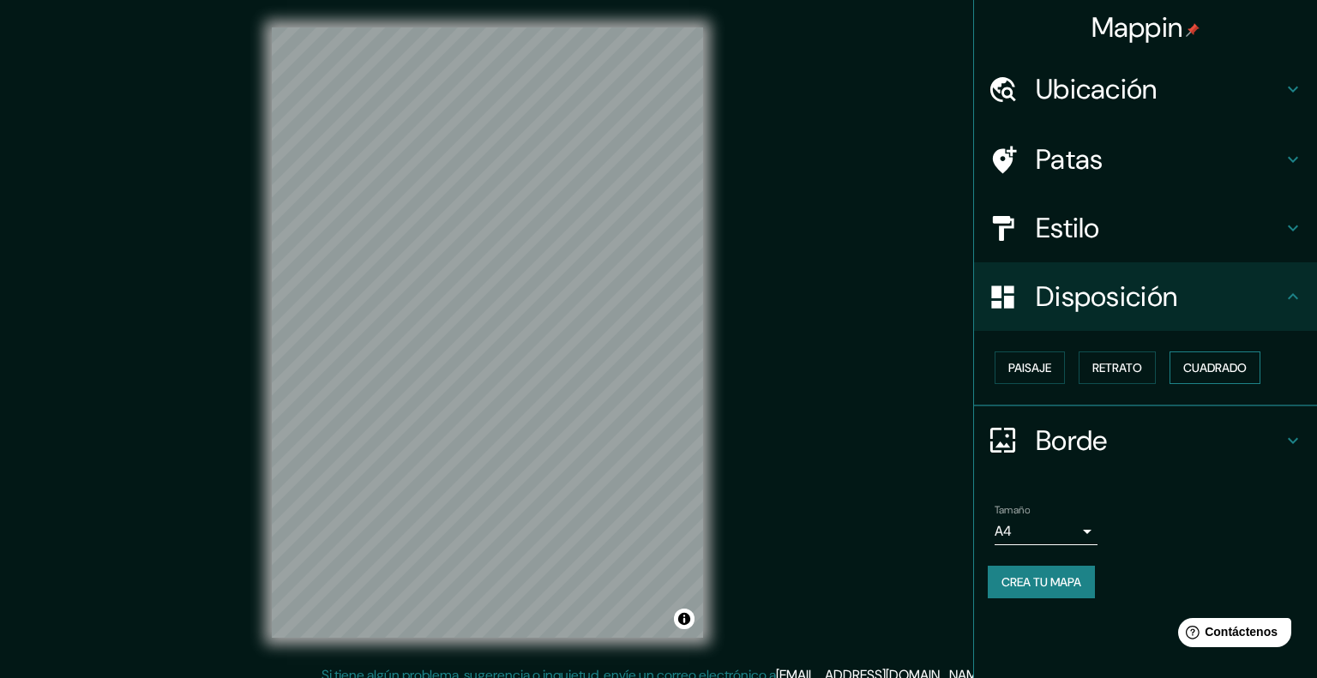
click at [1170, 352] on button "Cuadrado" at bounding box center [1215, 368] width 91 height 33
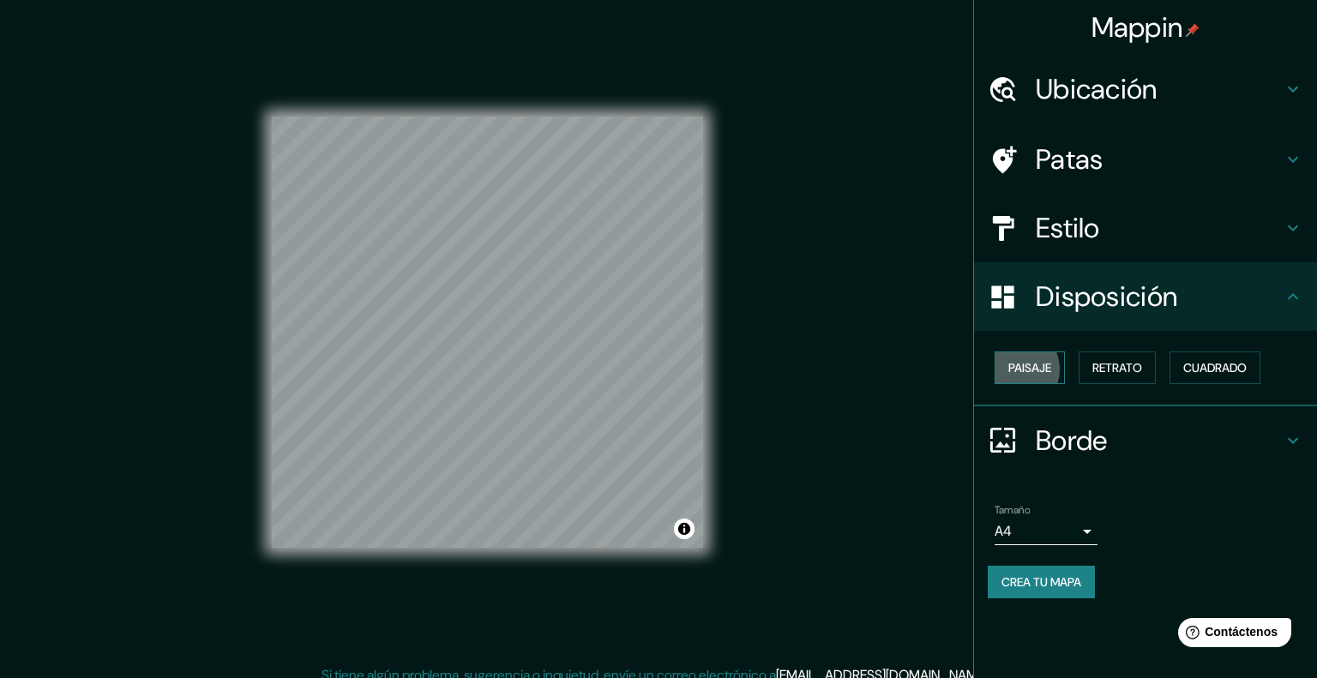
click at [1014, 360] on font "Paisaje" at bounding box center [1029, 367] width 43 height 15
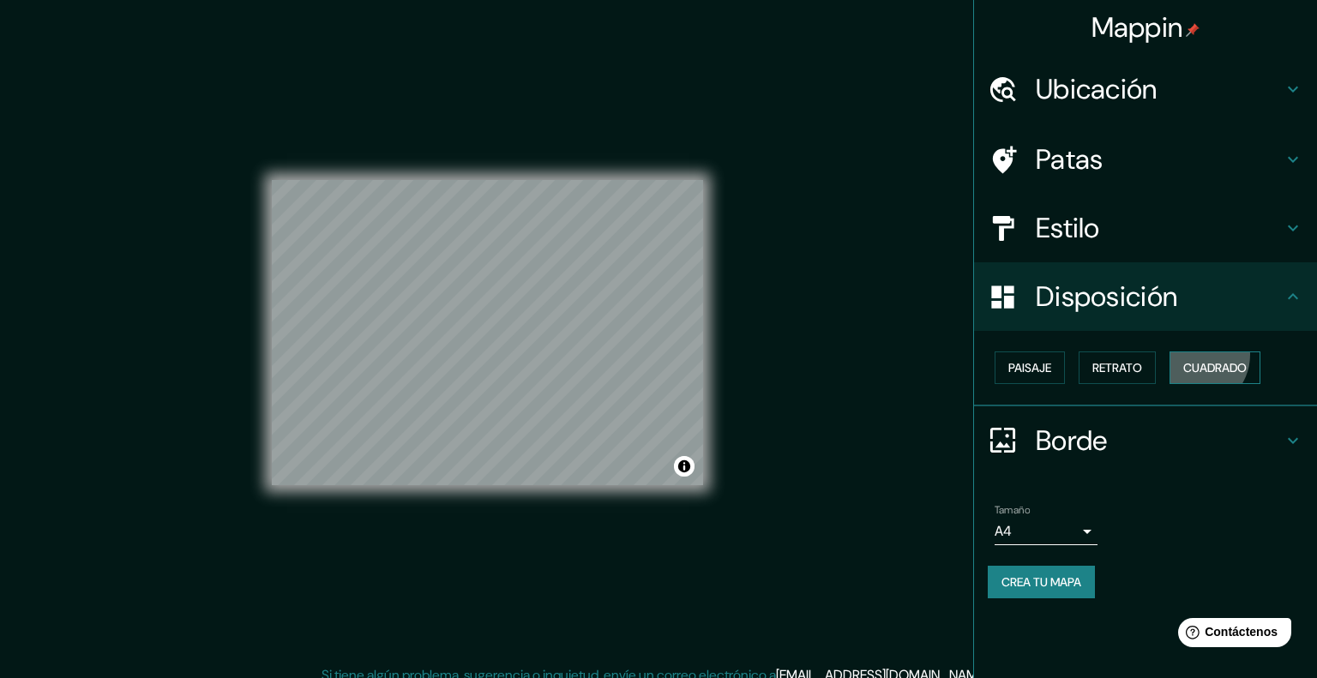
click at [1173, 352] on button "Cuadrado" at bounding box center [1215, 368] width 91 height 33
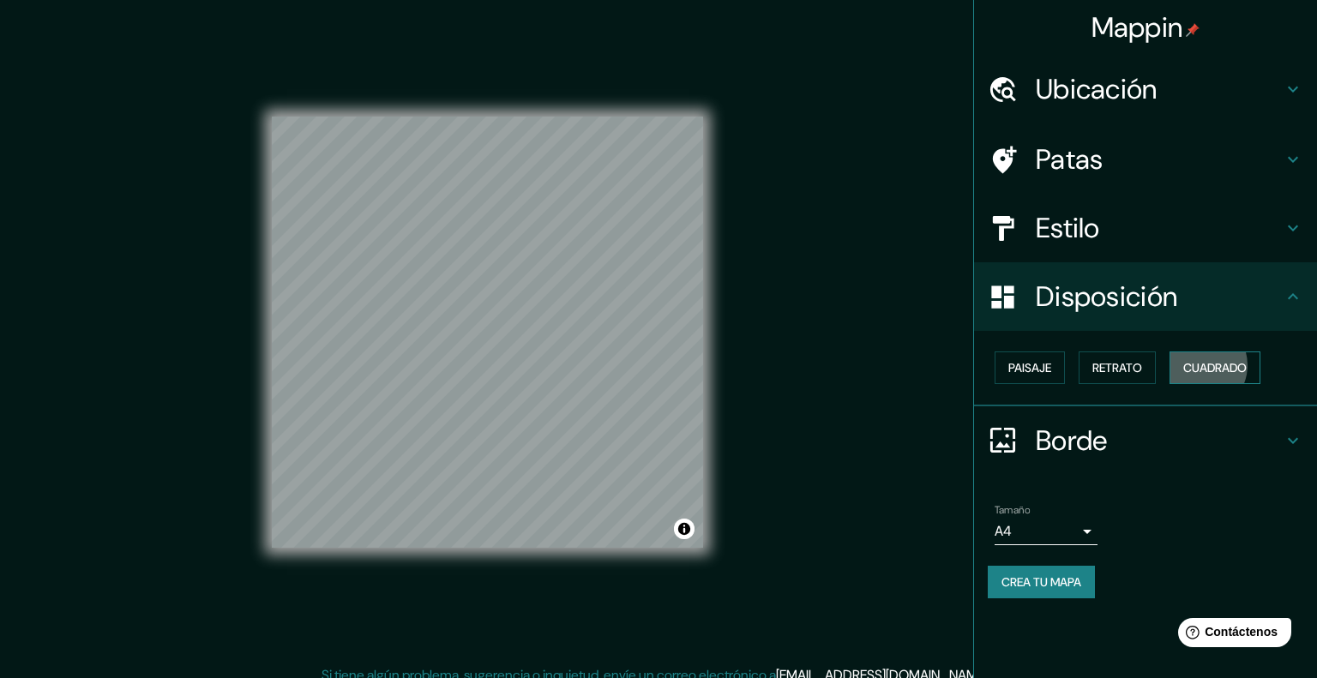
click at [1183, 360] on font "Cuadrado" at bounding box center [1214, 367] width 63 height 15
click at [1117, 360] on font "Retrato" at bounding box center [1117, 367] width 50 height 15
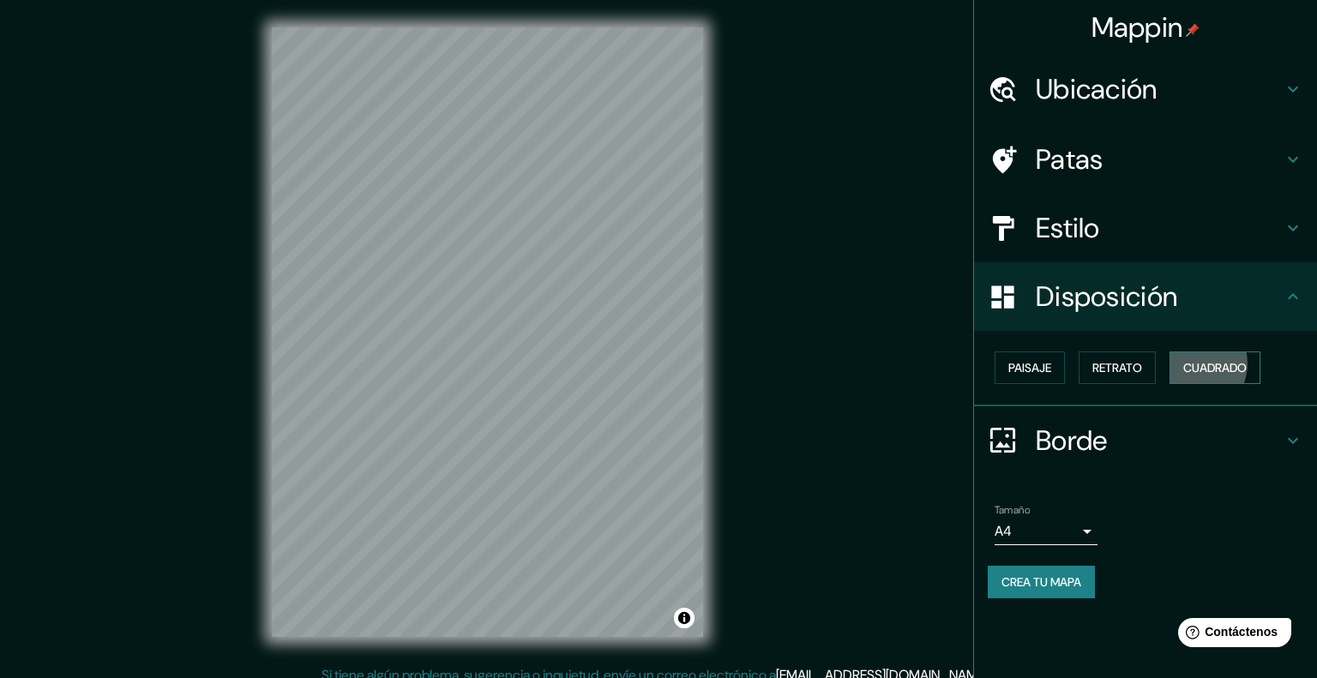
click at [1183, 360] on font "Cuadrado" at bounding box center [1214, 367] width 63 height 15
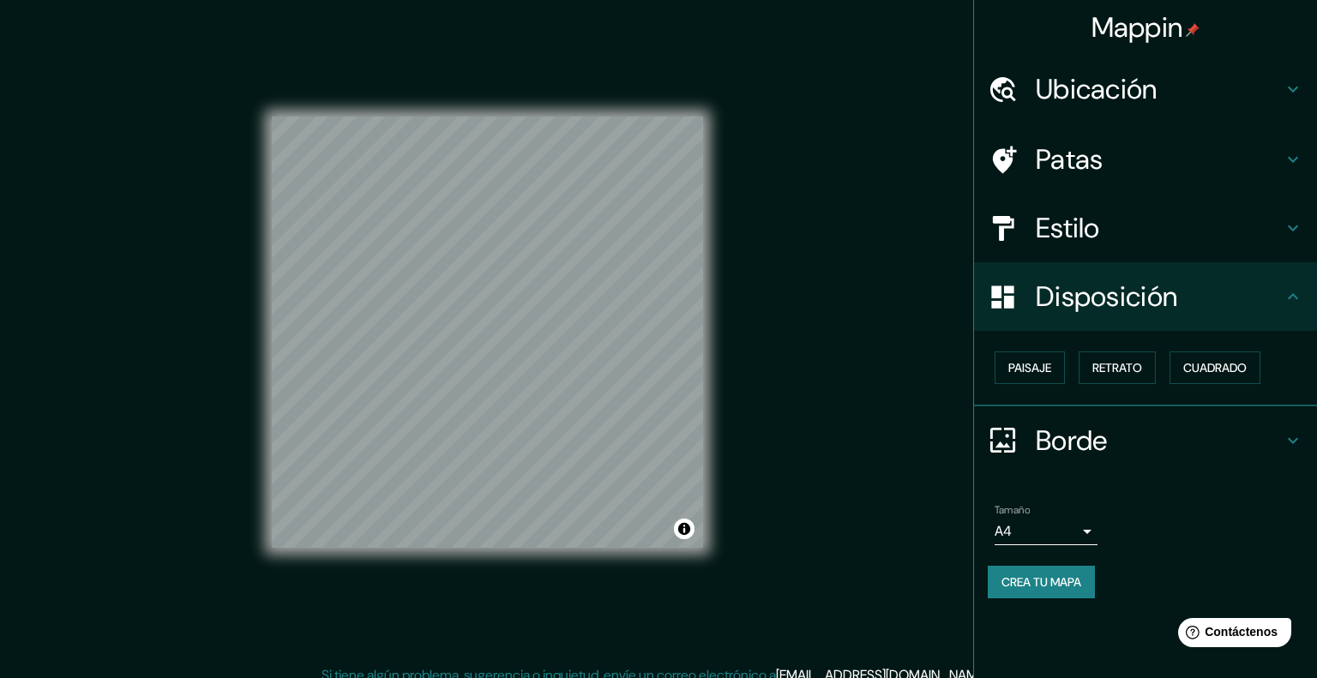
click at [1116, 424] on h4 "Borde" at bounding box center [1159, 441] width 247 height 34
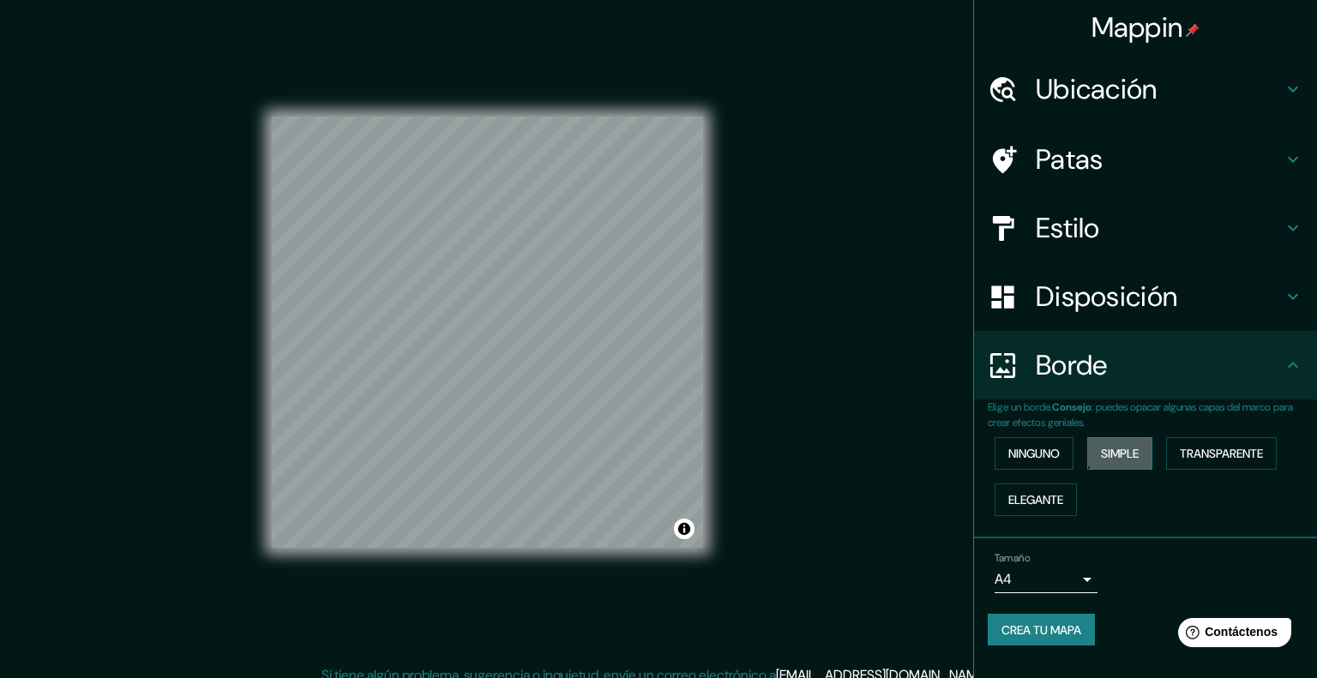
click at [1111, 446] on font "Simple" at bounding box center [1120, 453] width 38 height 15
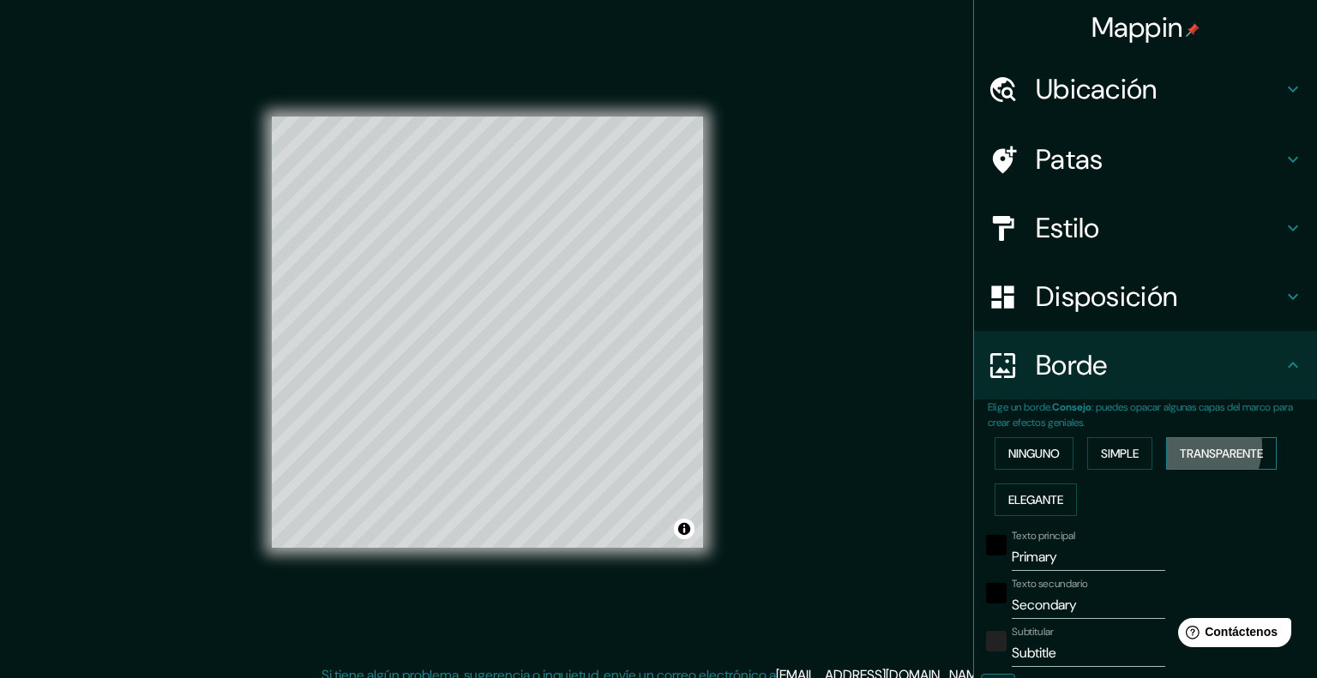
click at [1180, 446] on font "Transparente" at bounding box center [1221, 453] width 83 height 15
click at [1027, 492] on font "Elegante" at bounding box center [1035, 499] width 55 height 15
click at [1032, 446] on font "Ninguno" at bounding box center [1033, 453] width 51 height 15
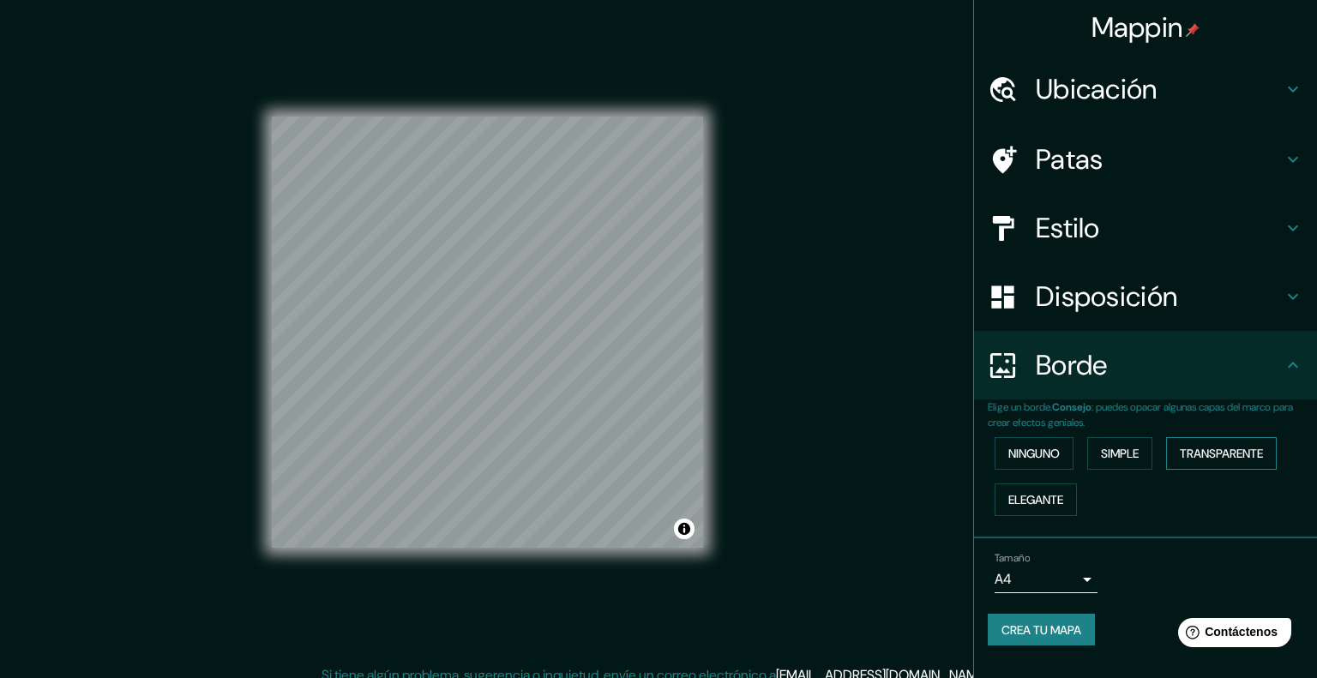
click at [1180, 446] on font "Transparente" at bounding box center [1221, 453] width 83 height 15
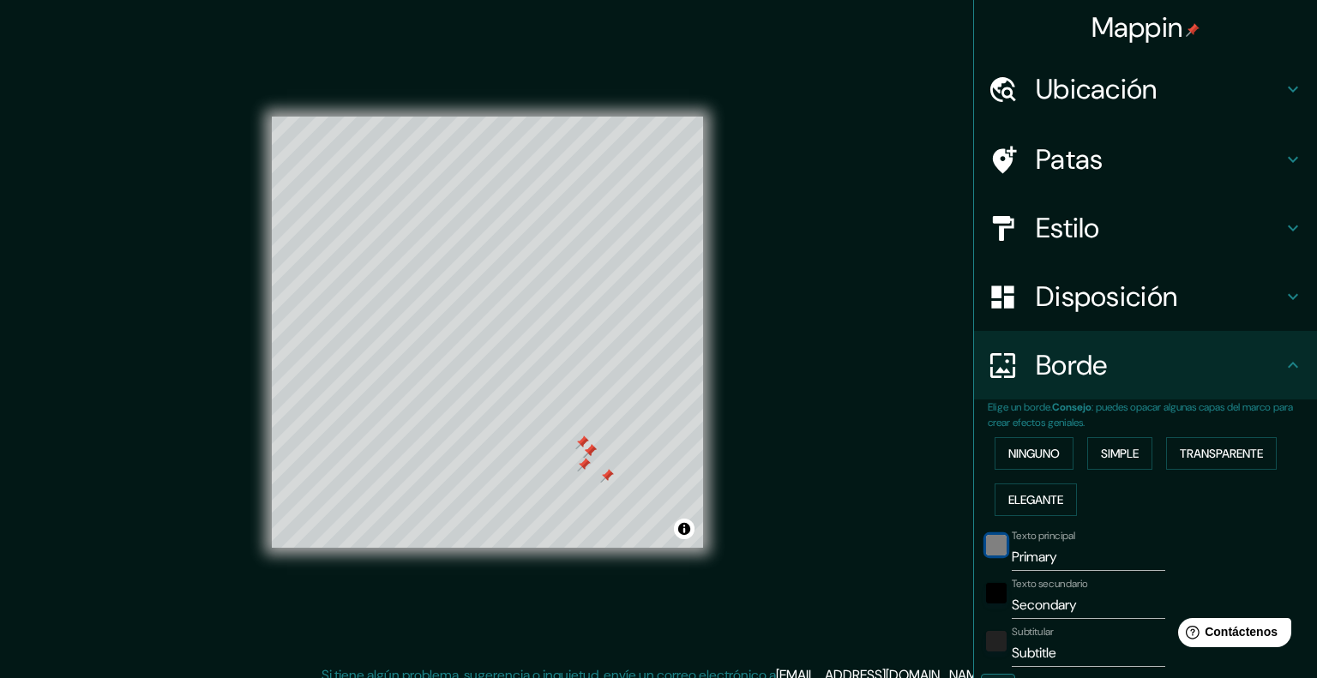
click at [986, 535] on div "negro" at bounding box center [996, 545] width 21 height 21
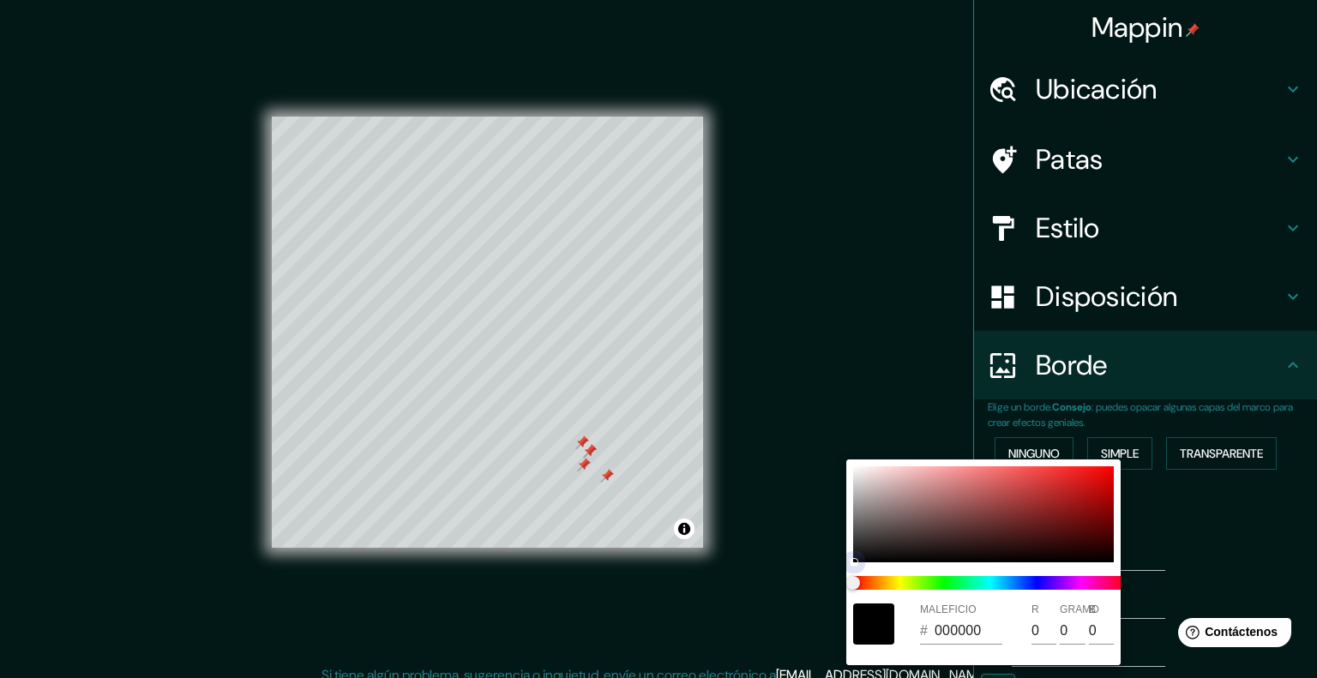
type input "241"
type input "40"
type input "9F5757"
type input "159"
type input "87"
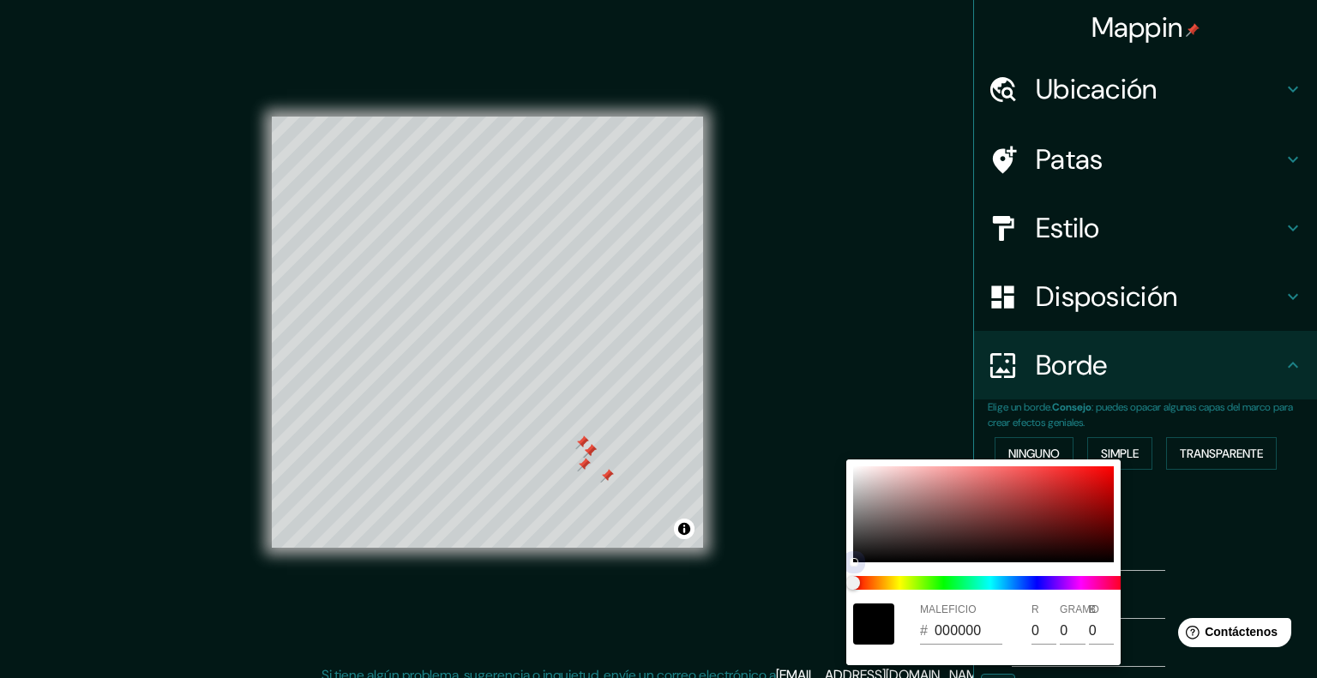
type input "87"
type input "241"
type input "40"
type input "AF5454"
type input "175"
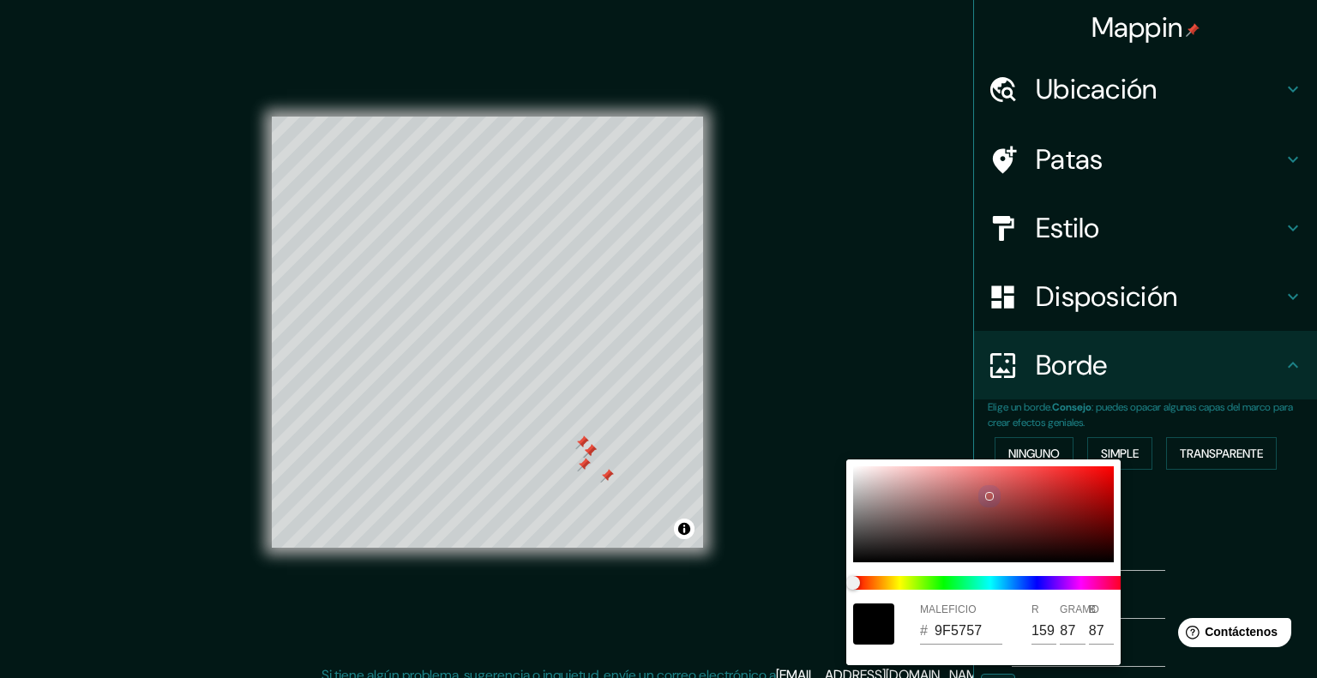
type input "84"
click at [989, 497] on div at bounding box center [983, 514] width 261 height 96
type input "241"
type input "40"
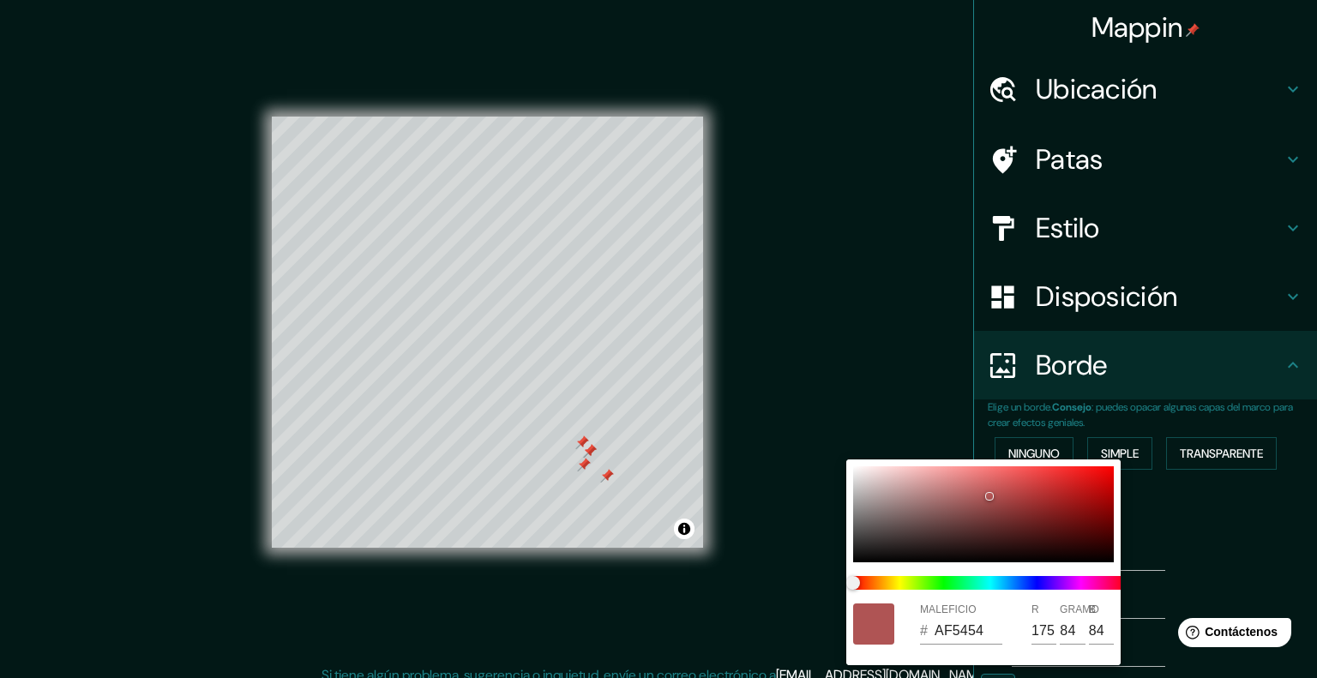
click at [1132, 446] on div at bounding box center [658, 339] width 1317 height 678
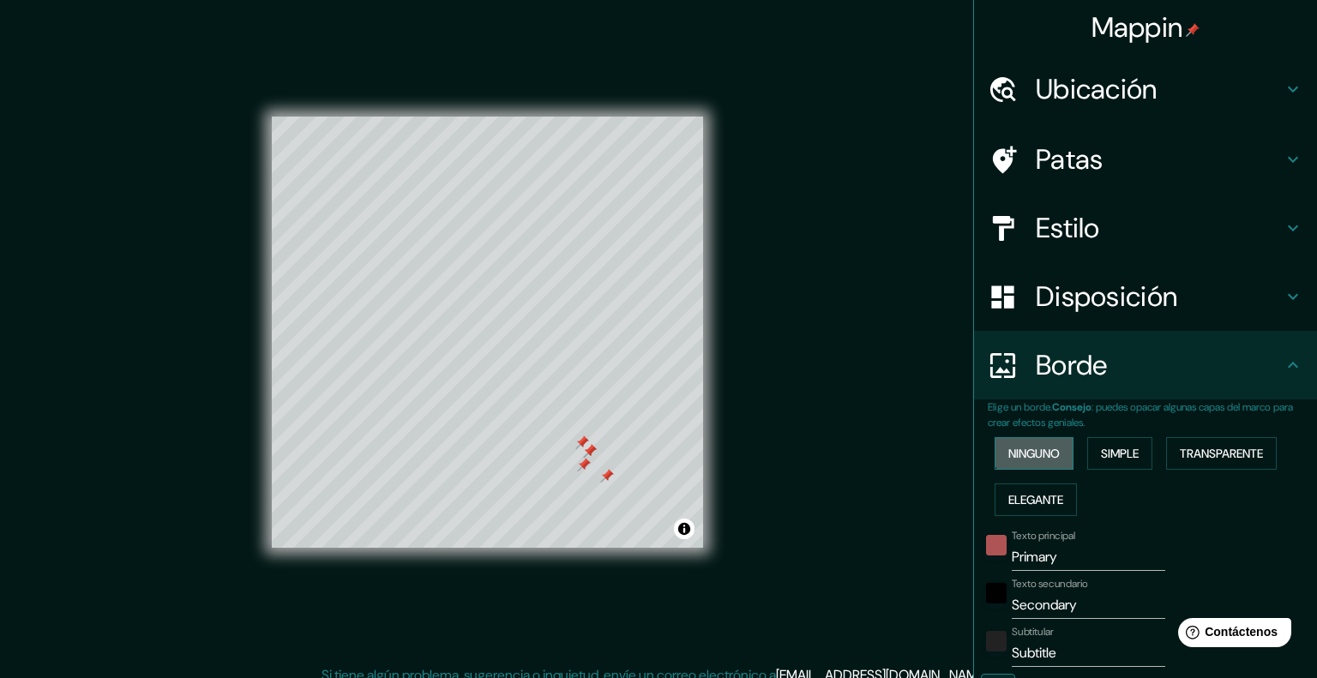
click at [1026, 446] on font "Ninguno" at bounding box center [1033, 453] width 51 height 15
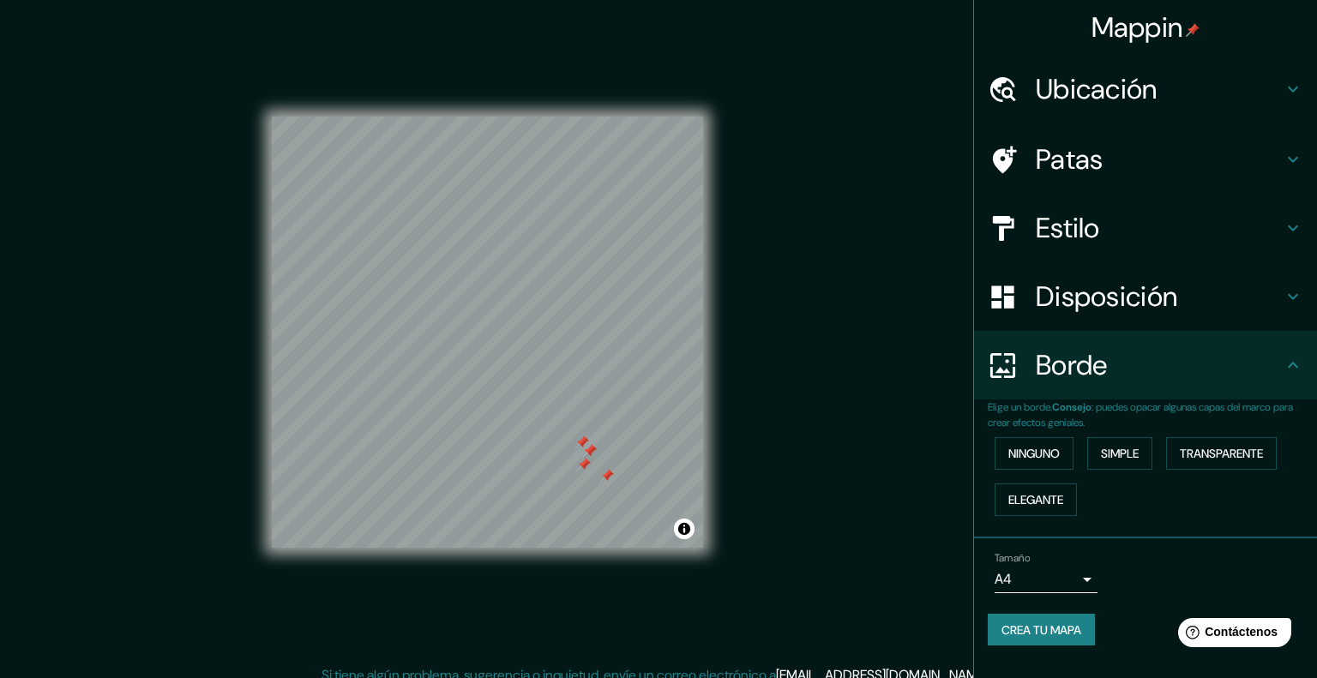
click at [590, 444] on div at bounding box center [590, 451] width 14 height 14
drag, startPoint x: 590, startPoint y: 444, endPoint x: 573, endPoint y: 452, distance: 18.8
click at [573, 452] on div at bounding box center [574, 459] width 14 height 14
click at [566, 460] on div at bounding box center [567, 467] width 14 height 14
click at [548, 446] on div at bounding box center [552, 449] width 14 height 14
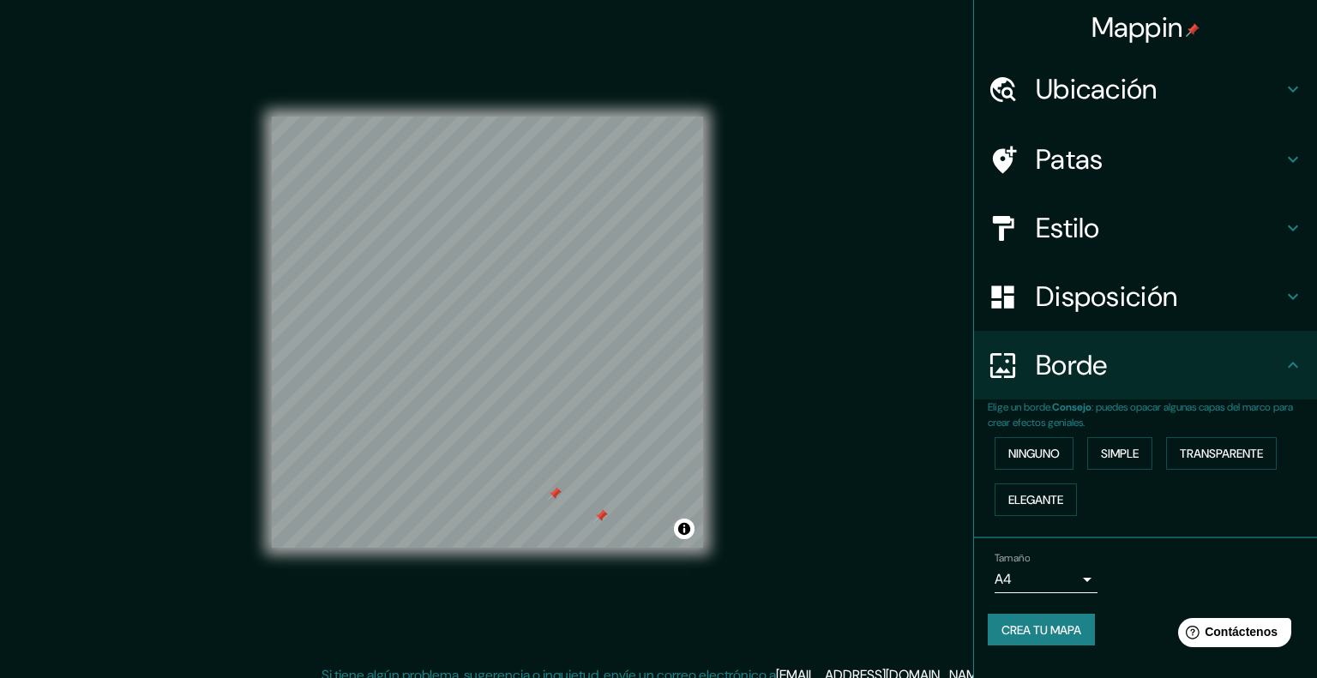
click at [557, 492] on div at bounding box center [555, 494] width 14 height 14
click at [604, 510] on div at bounding box center [601, 516] width 14 height 14
click at [1053, 623] on font "Crea tu mapa" at bounding box center [1042, 630] width 80 height 15
click at [1046, 623] on font "Crea tu mapa" at bounding box center [1042, 630] width 80 height 15
click at [1229, 331] on div "Borde" at bounding box center [1145, 365] width 343 height 69
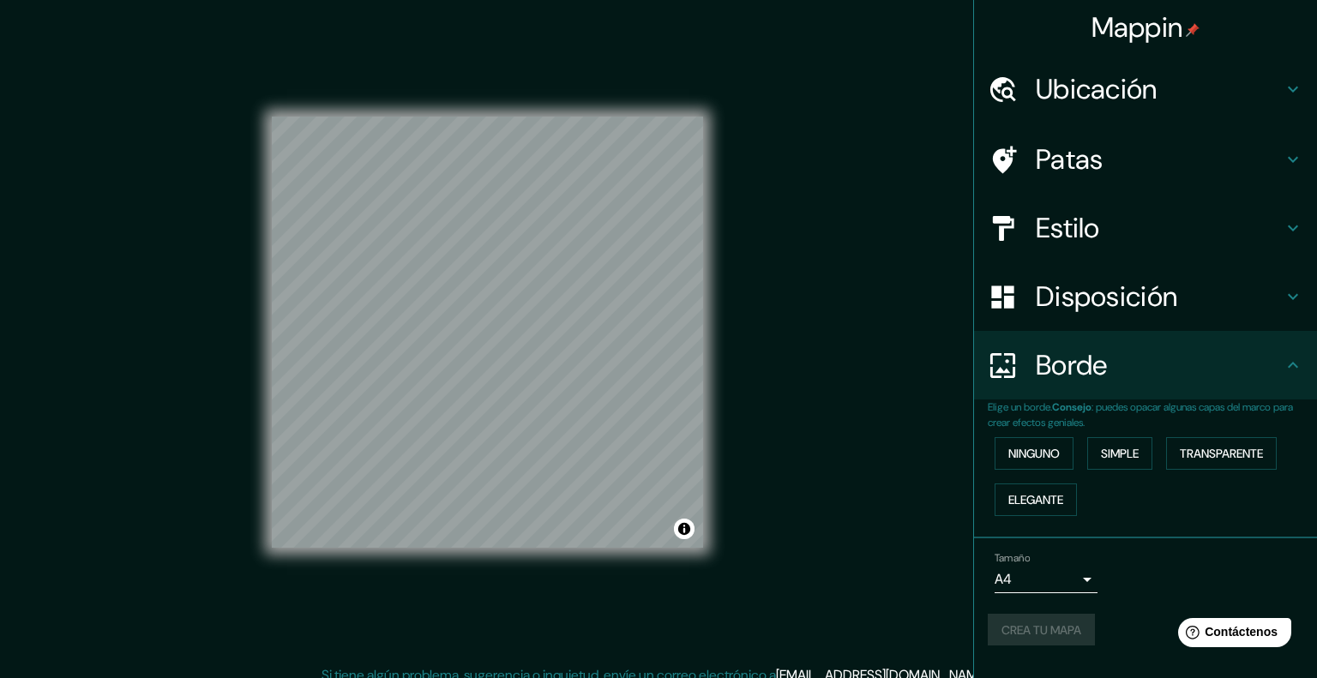
click at [1245, 280] on h4 "Disposición" at bounding box center [1159, 297] width 247 height 34
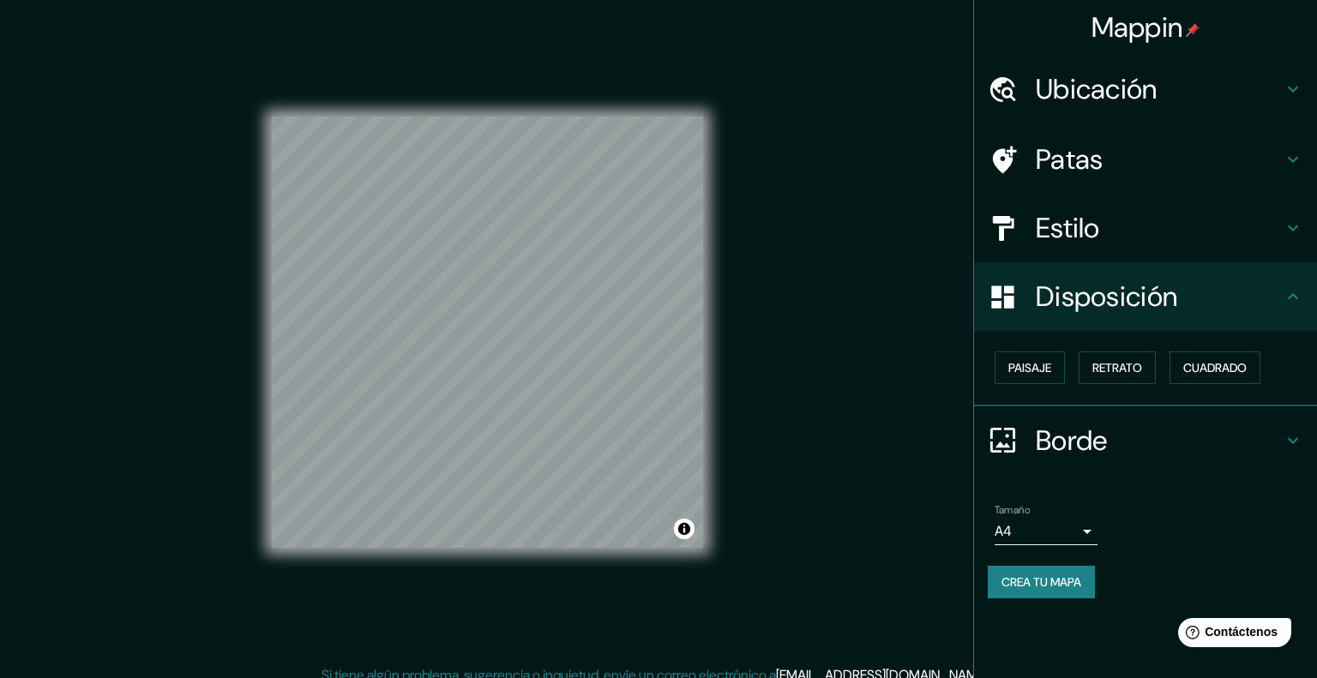
click at [1194, 586] on div "Mappin Ubicación Boulevard Puebla, 72310 Puebla, Puebla, México Bulevar Puebla …" at bounding box center [1145, 339] width 344 height 678
click at [1027, 566] on button "Crea tu mapa" at bounding box center [1041, 582] width 107 height 33
click at [1267, 280] on h4 "Disposición" at bounding box center [1159, 297] width 247 height 34
click at [883, 479] on div "Mappin Ubicación Boulevard Puebla, 72310 Puebla, Puebla, México Bulevar Puebla …" at bounding box center [658, 346] width 1317 height 693
drag, startPoint x: 707, startPoint y: 477, endPoint x: 781, endPoint y: 522, distance: 87.4
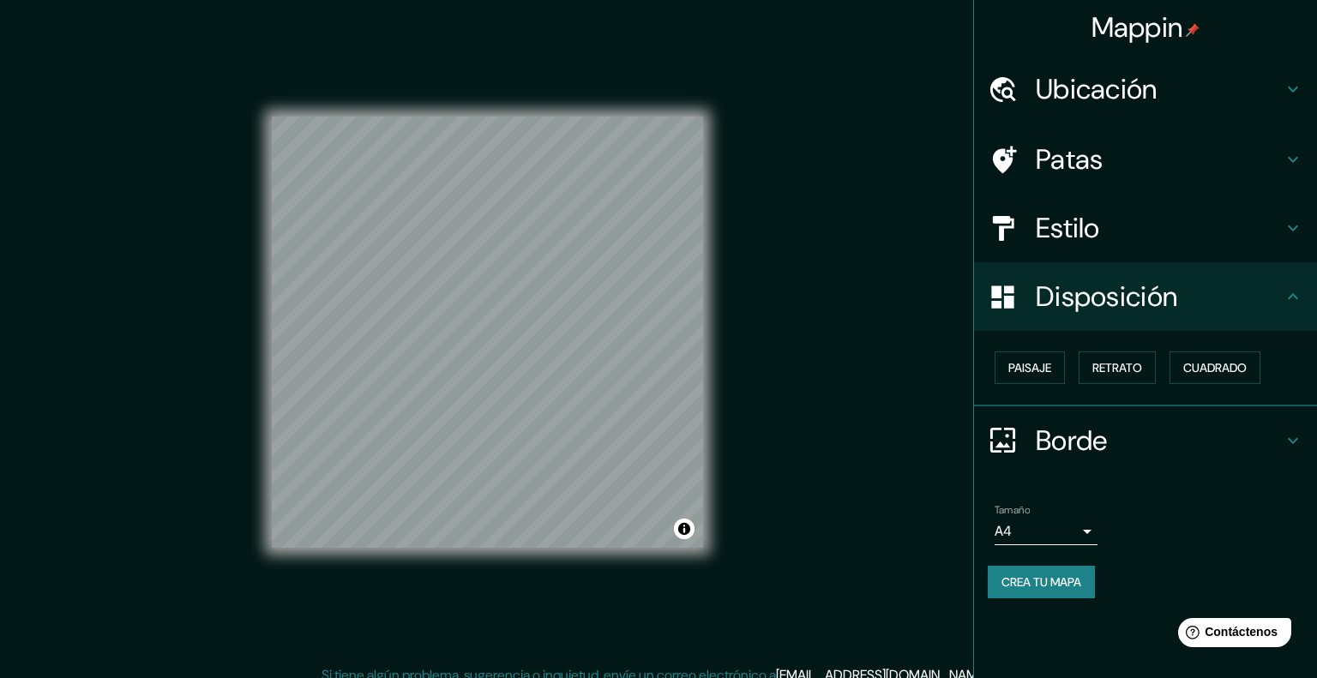
click at [781, 522] on div "Mappin Ubicación Boulevard Puebla, 72310 Puebla, Puebla, México Bulevar Puebla …" at bounding box center [658, 346] width 1317 height 693
click at [1015, 575] on font "Crea tu mapa" at bounding box center [1042, 582] width 80 height 15
click at [1026, 439] on body "Mappin Ubicación Boulevard Puebla, 72310 Puebla, Puebla, México Bulevar Puebla …" at bounding box center [658, 339] width 1317 height 678
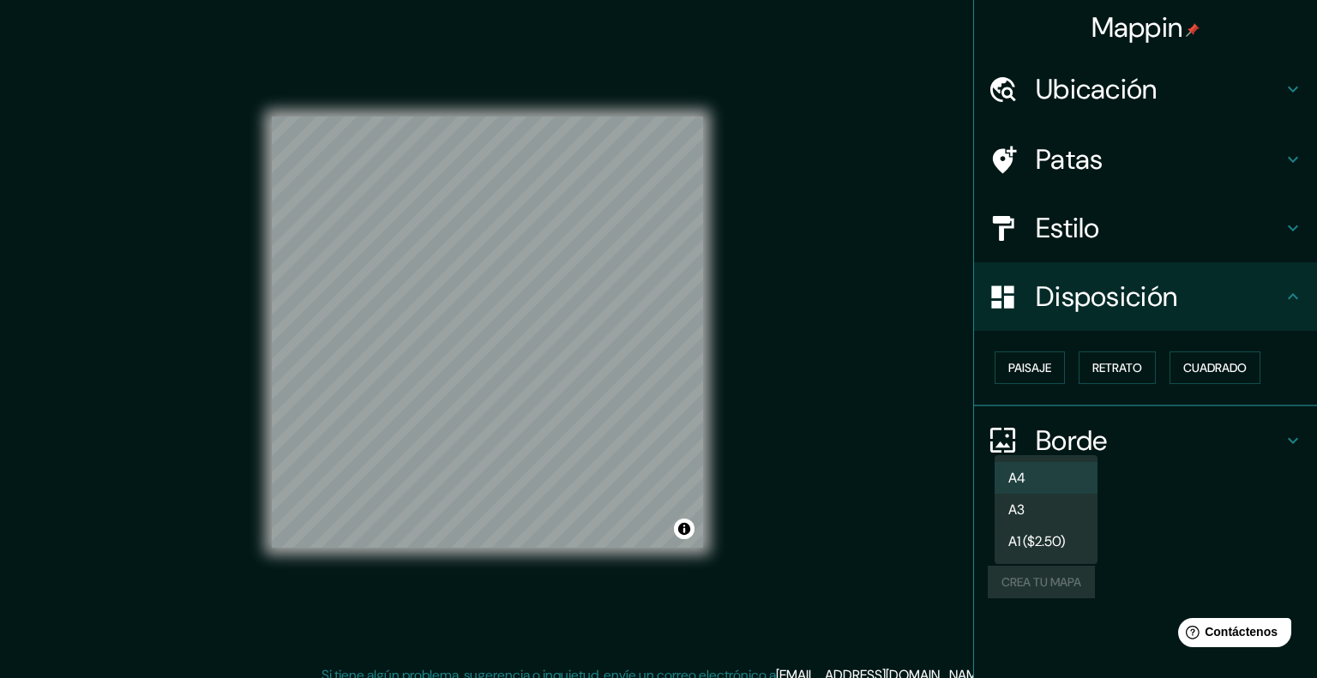
click at [1019, 499] on font "A3" at bounding box center [1016, 509] width 16 height 21
click at [1035, 440] on body "Mappin Ubicación Boulevard Puebla, 72310 Puebla, Puebla, México Bulevar Puebla …" at bounding box center [658, 339] width 1317 height 678
drag, startPoint x: 1026, startPoint y: 461, endPoint x: 1023, endPoint y: 472, distance: 11.4
click at [1025, 466] on ul "A4 A3 A1 ($2.50)" at bounding box center [1046, 509] width 103 height 109
click at [1023, 472] on li "A4" at bounding box center [1046, 478] width 103 height 32
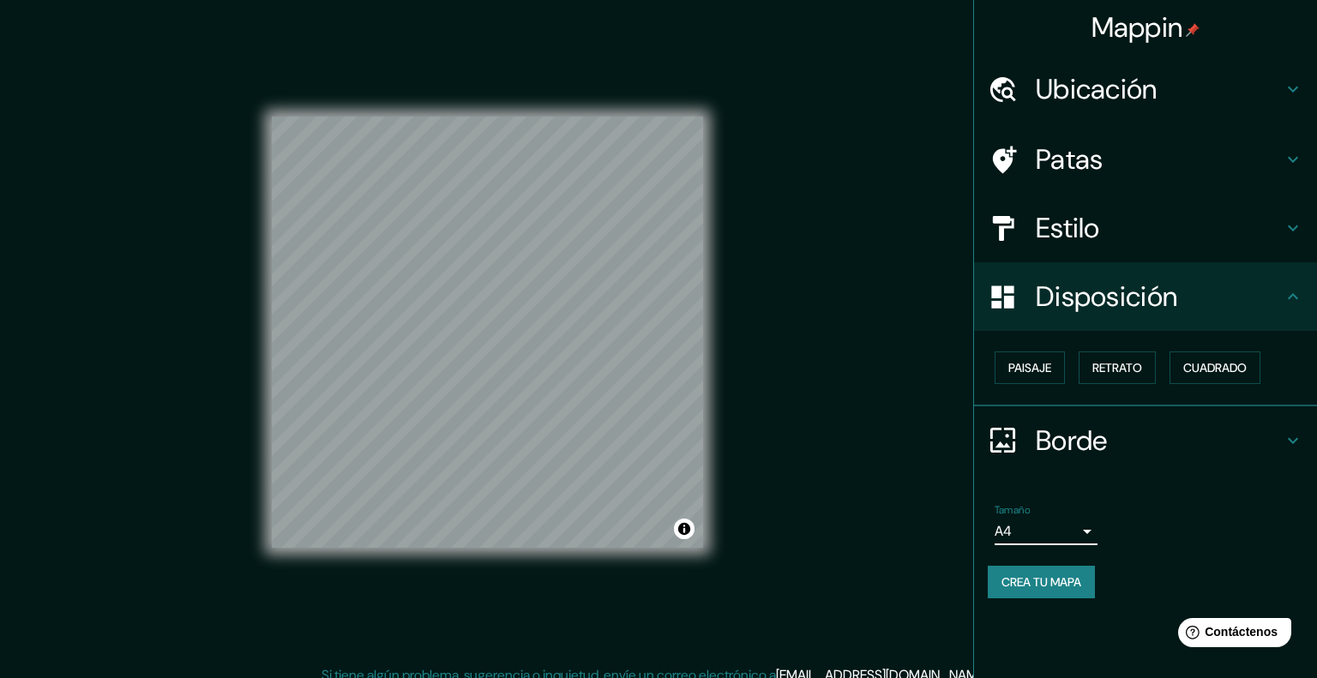
click at [1025, 447] on body "Mappin Ubicación Boulevard Puebla, 72310 Puebla, Puebla, México Bulevar Puebla …" at bounding box center [658, 339] width 1317 height 678
click at [1002, 509] on li "A3" at bounding box center [1046, 510] width 103 height 32
click at [1017, 575] on font "Crea tu mapa" at bounding box center [1042, 582] width 80 height 15
click at [1304, 665] on div at bounding box center [1304, 665] width 0 height 0
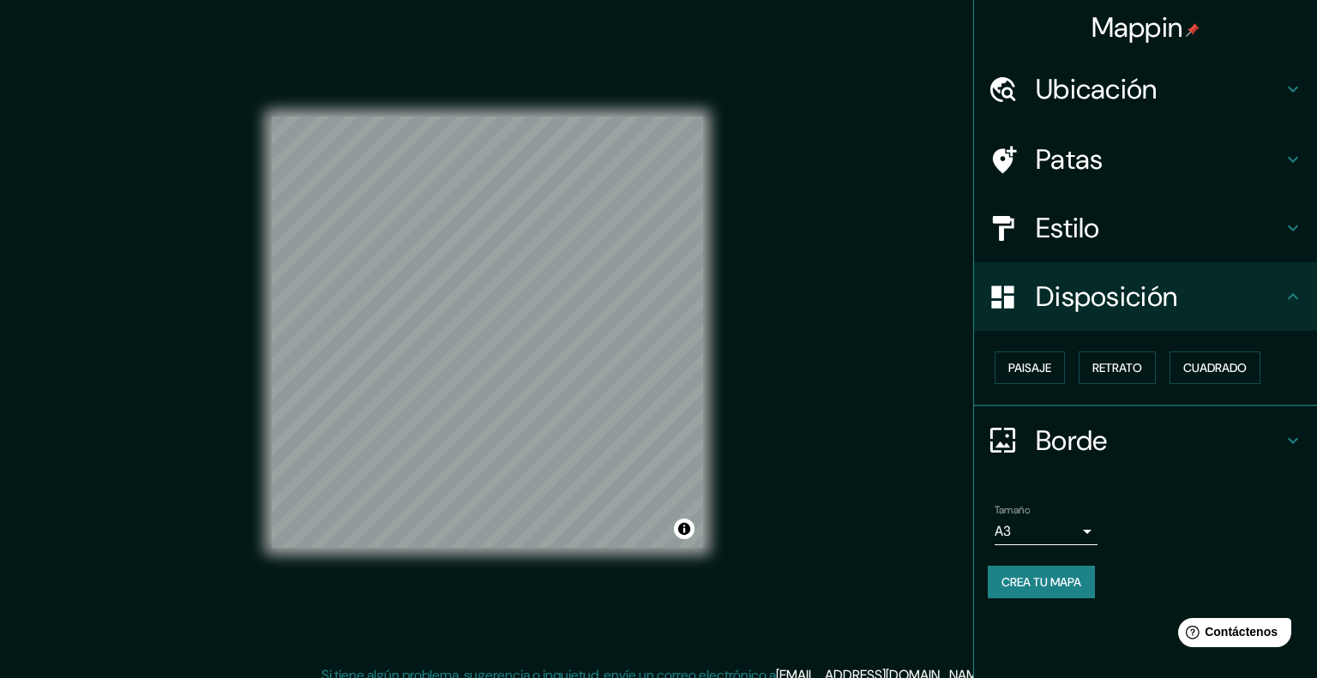
click at [1089, 445] on body "Mappin Ubicación Boulevard Puebla, 72310 Puebla, Puebla, México Bulevar Puebla …" at bounding box center [658, 339] width 1317 height 678
click at [1071, 479] on li "A4" at bounding box center [1046, 478] width 103 height 32
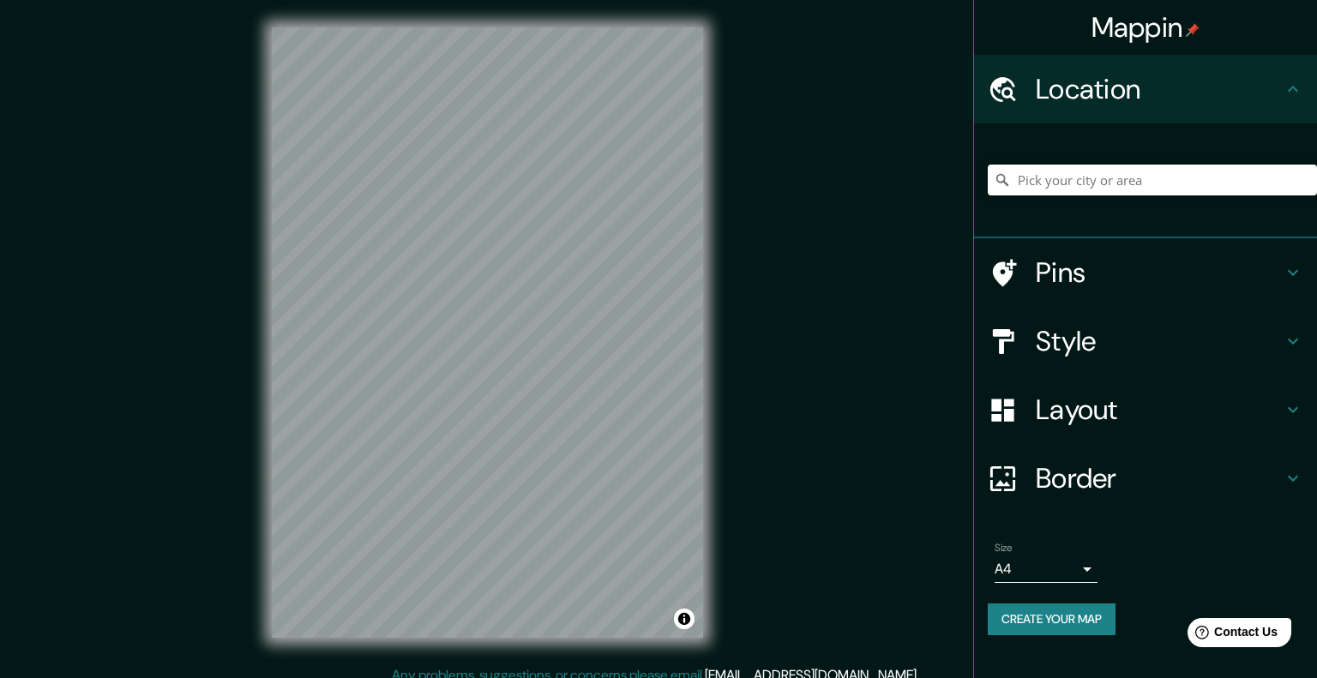
click at [1123, 137] on div at bounding box center [1152, 180] width 329 height 86
click at [1104, 167] on input "Pick your city or area" at bounding box center [1152, 180] width 329 height 31
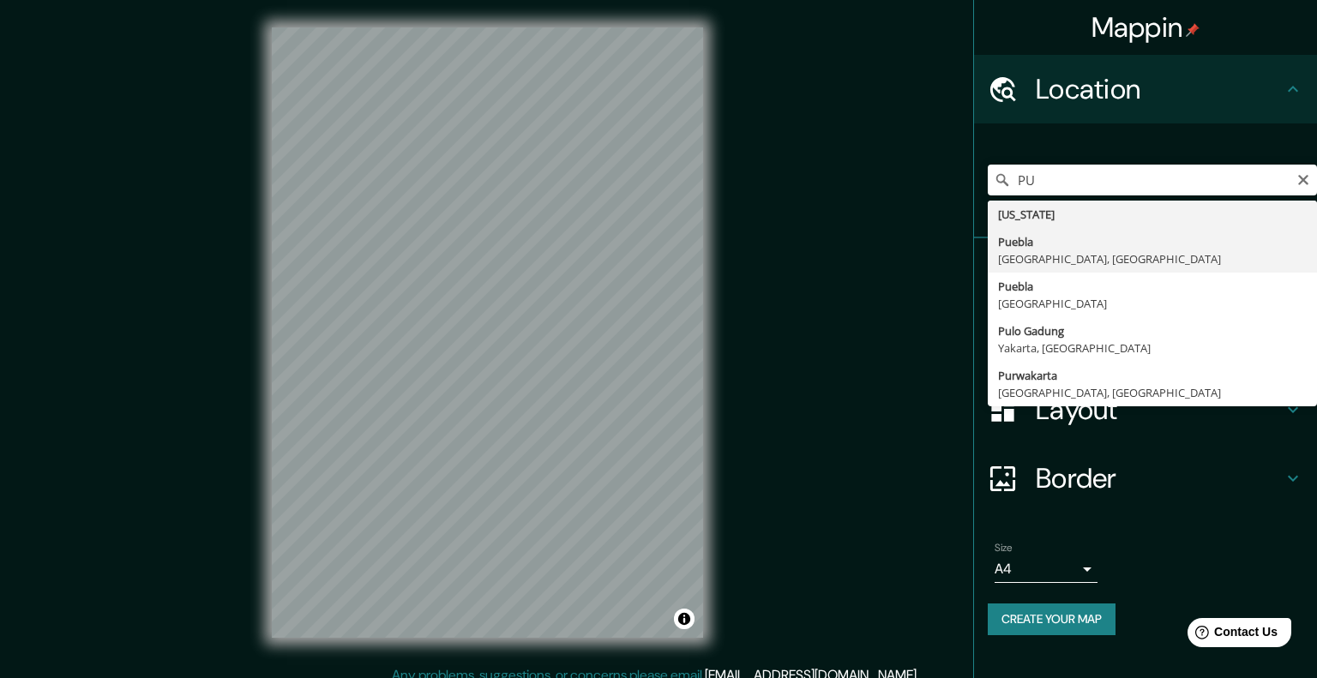
type input "Puebla, Puebla, México"
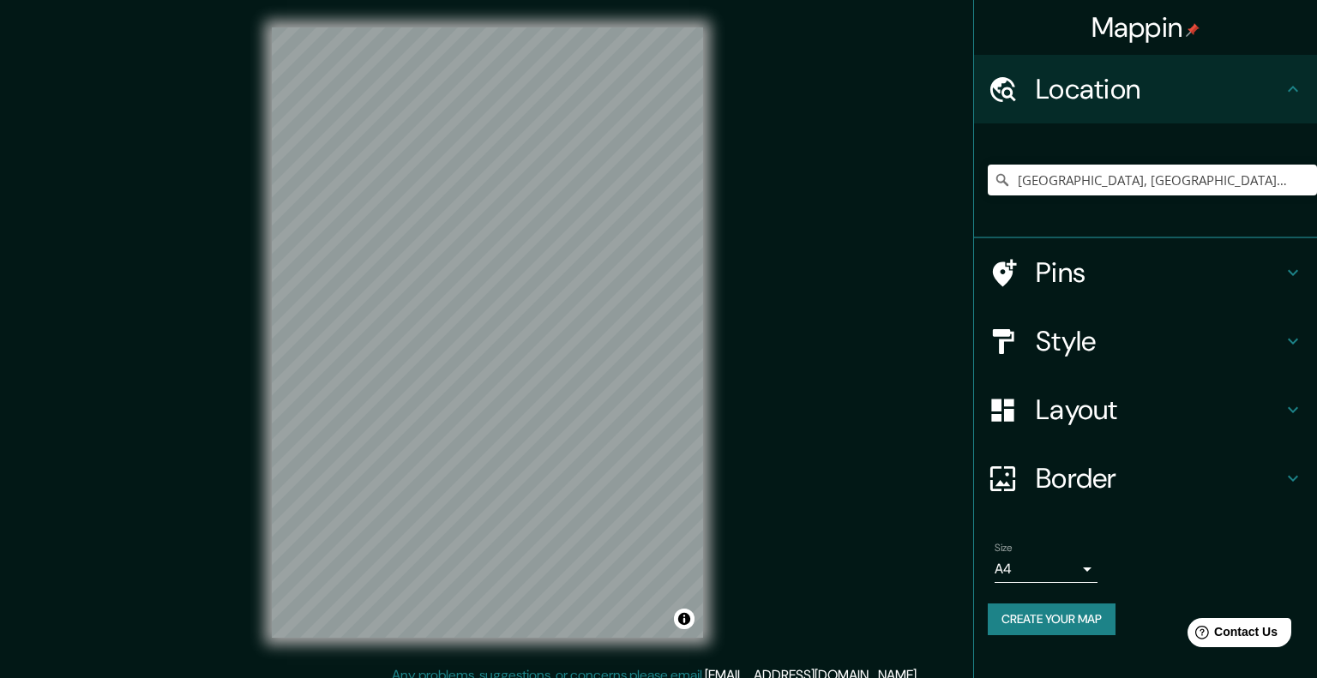
click at [712, 326] on div "© Mapbox © OpenStreetMap Improve this map" at bounding box center [487, 332] width 486 height 665
click at [1018, 464] on div at bounding box center [1012, 479] width 48 height 30
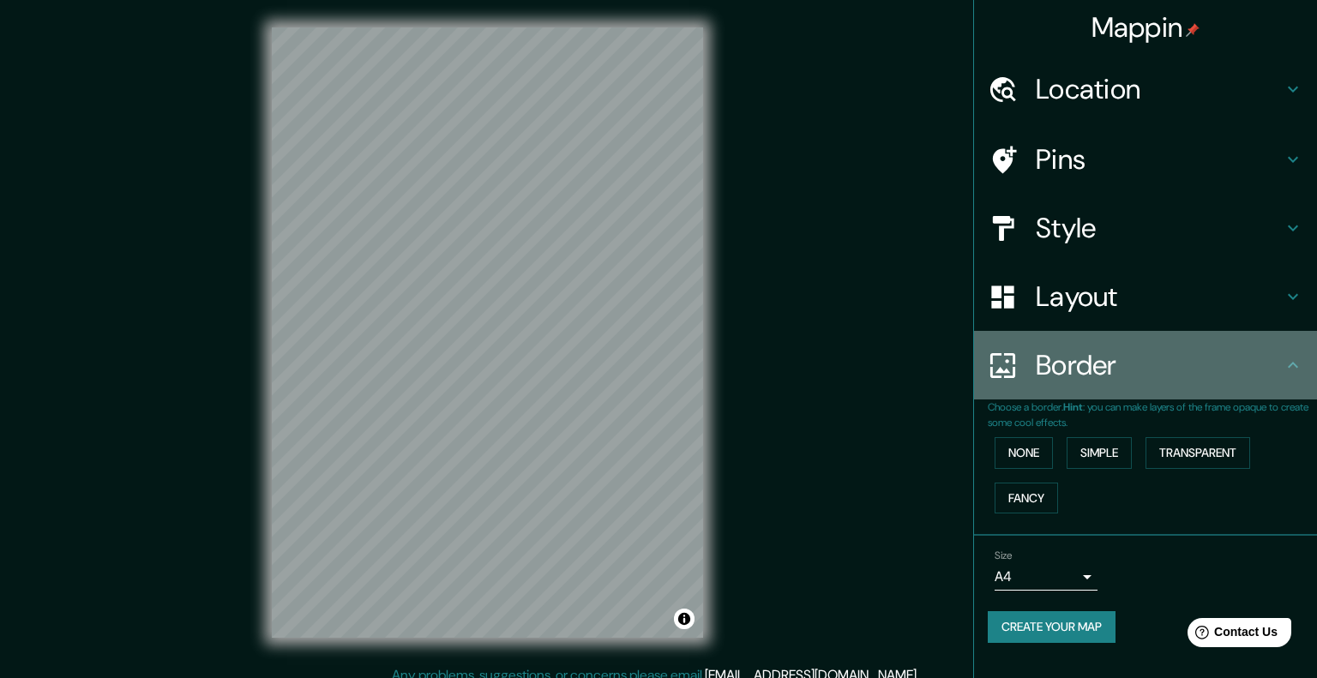
click at [1084, 331] on div "Border" at bounding box center [1145, 365] width 343 height 69
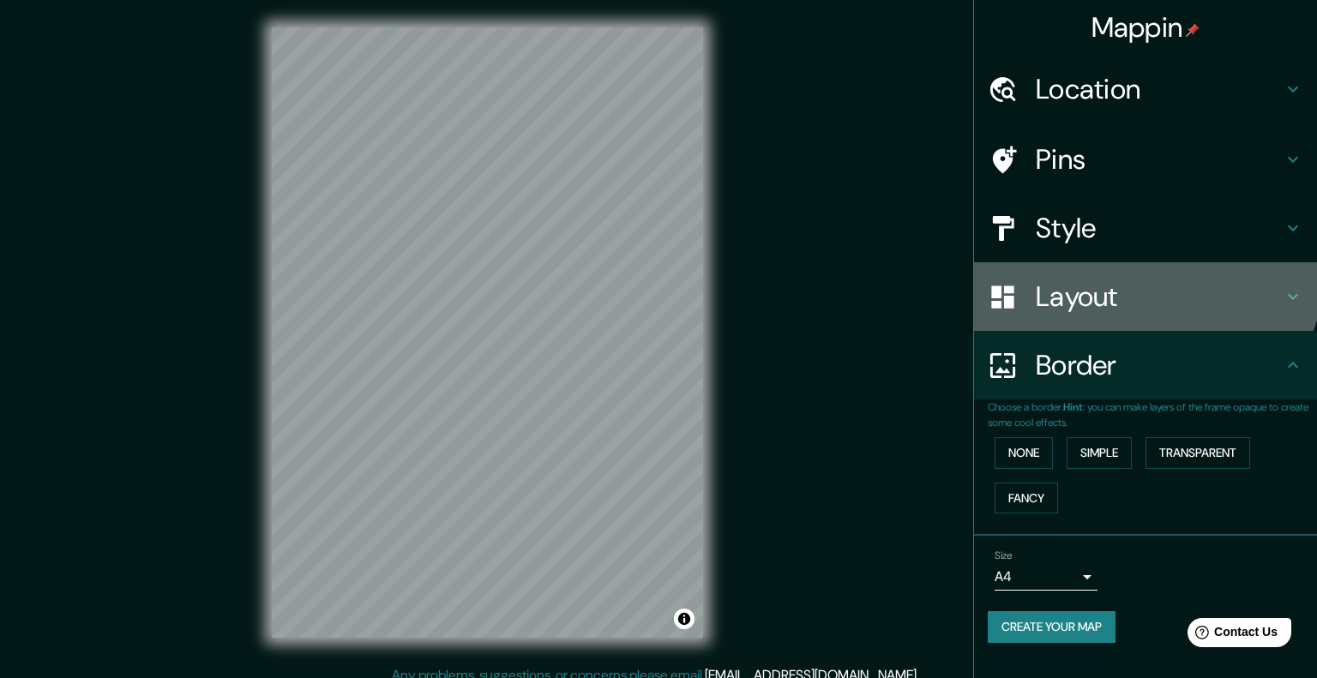
click at [1125, 262] on div "Layout" at bounding box center [1145, 296] width 343 height 69
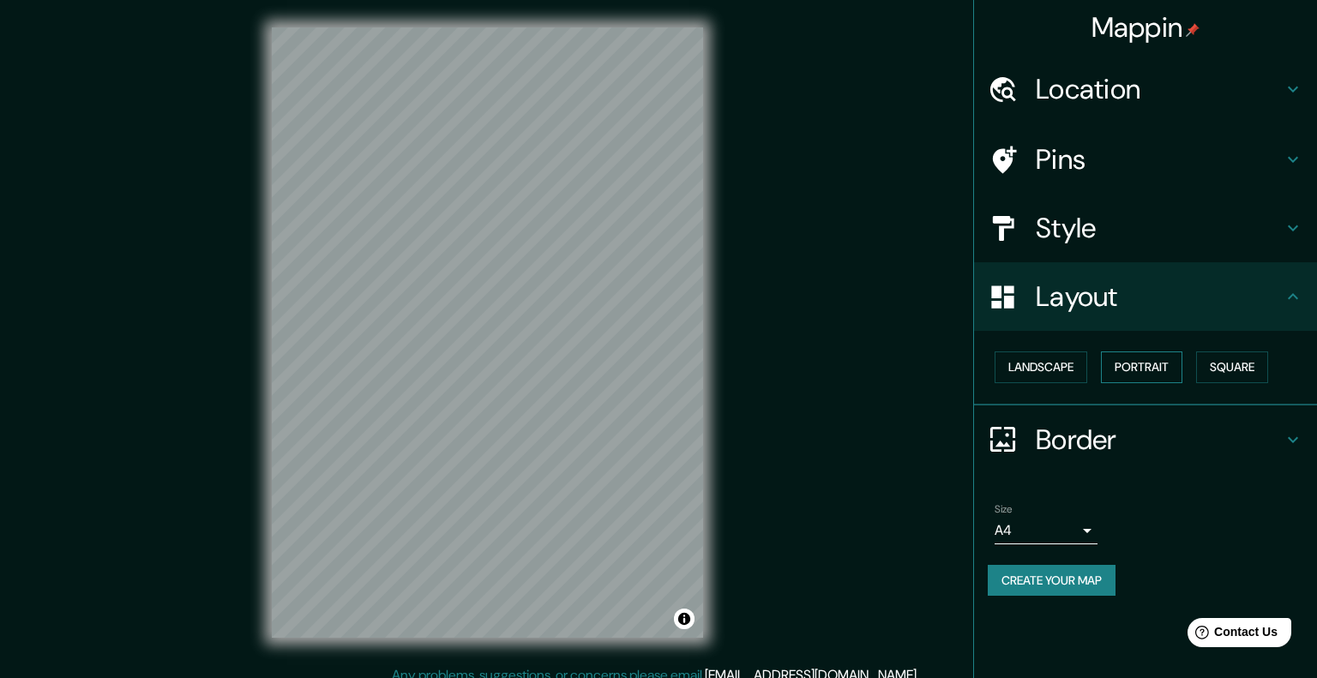
click at [1123, 352] on button "Portrait" at bounding box center [1141, 368] width 81 height 32
click at [1196, 352] on button "Square" at bounding box center [1232, 368] width 72 height 32
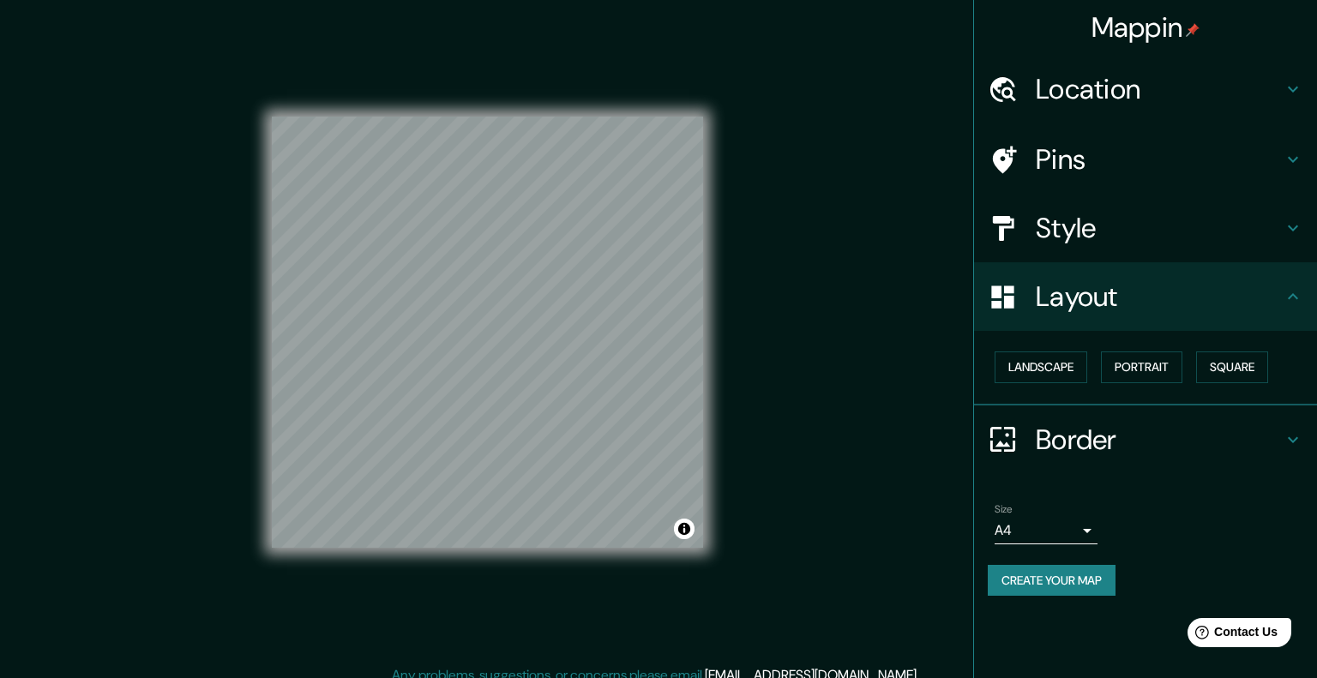
click at [1097, 211] on h4 "Style" at bounding box center [1159, 228] width 247 height 34
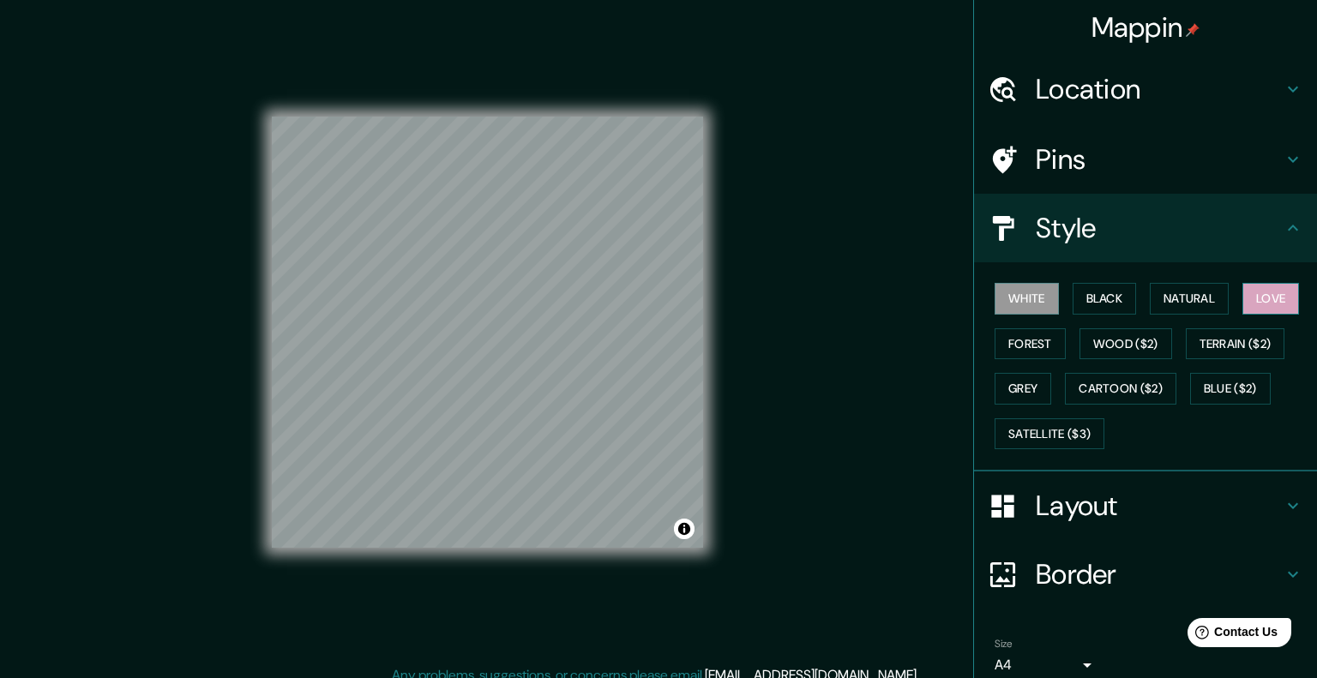
click at [1243, 283] on button "Love" at bounding box center [1271, 299] width 57 height 32
